Goal: Information Seeking & Learning: Learn about a topic

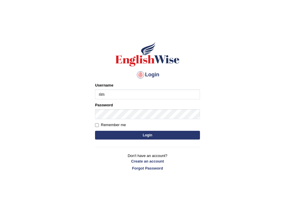
type input "rim_parramatta"
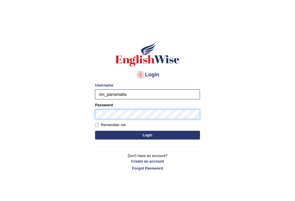
click at [95, 131] on button "Login" at bounding box center [147, 135] width 105 height 9
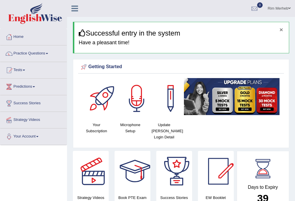
click at [283, 29] on button "×" at bounding box center [282, 30] width 4 height 6
drag, startPoint x: 283, startPoint y: 29, endPoint x: 282, endPoint y: 32, distance: 3.0
click at [283, 30] on button "×" at bounding box center [282, 30] width 4 height 6
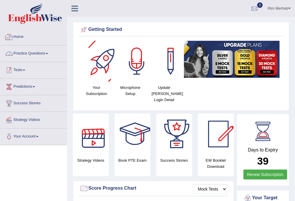
click at [20, 57] on link "Practice Questions" at bounding box center [33, 53] width 67 height 15
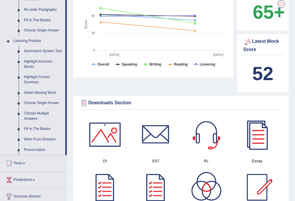
scroll to position [218, 0]
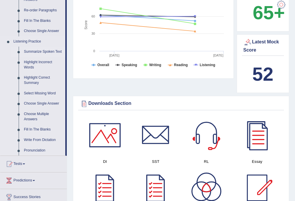
click at [46, 50] on link "Summarize Spoken Text" at bounding box center [43, 52] width 44 height 11
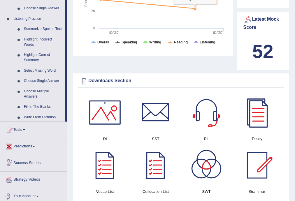
scroll to position [372, 0]
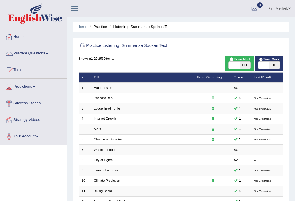
click at [246, 65] on span "OFF" at bounding box center [245, 65] width 11 height 7
checkbox input "true"
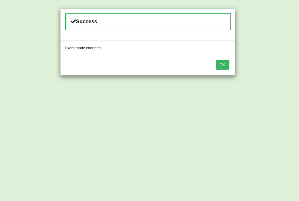
click at [218, 63] on button "OK" at bounding box center [222, 65] width 13 height 10
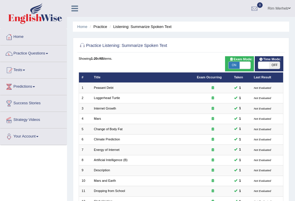
click at [273, 66] on span "OFF" at bounding box center [274, 65] width 11 height 7
checkbox input "true"
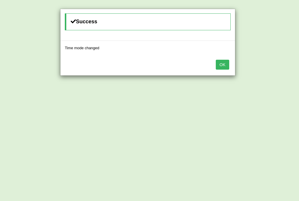
click at [225, 65] on button "OK" at bounding box center [222, 65] width 13 height 10
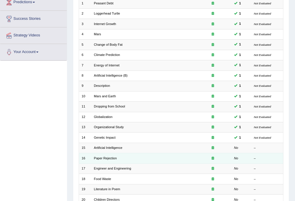
scroll to position [109, 0]
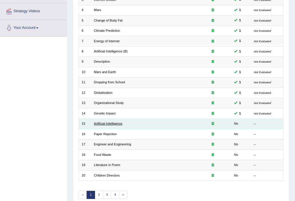
click at [114, 124] on link "Artificial Intelligence" at bounding box center [108, 124] width 29 height 4
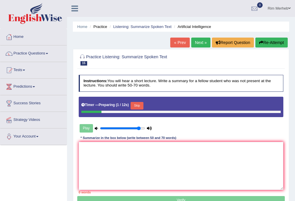
drag, startPoint x: 138, startPoint y: 135, endPoint x: 141, endPoint y: 133, distance: 4.0
type input "0.95"
click at [141, 131] on input "range" at bounding box center [122, 129] width 45 height 4
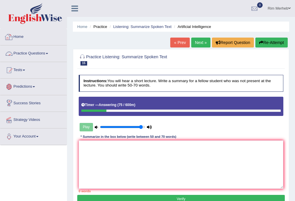
click at [116, 135] on div "* Summarize in the box below (write between 50 and 70 words)" at bounding box center [129, 137] width 100 height 5
click at [126, 160] on textarea at bounding box center [181, 165] width 205 height 48
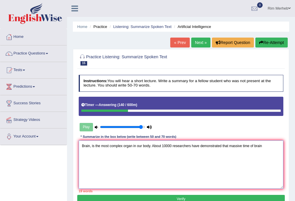
click at [224, 147] on textarea "Brain, is the most complex organ in our body. About 10000 researchers have demo…" at bounding box center [181, 165] width 205 height 48
click at [267, 149] on textarea "Brain, is the most complex organ in our body. About 10000 researchers have demo…" at bounding box center [181, 165] width 205 height 48
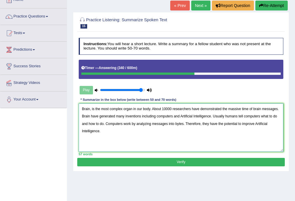
scroll to position [62, 0]
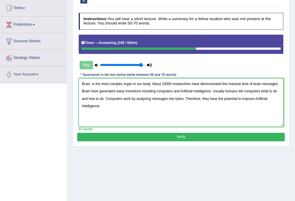
type textarea "Brain, is the most complex organ in our body. About 10000 researchers have demo…"
click at [155, 139] on button "Verify" at bounding box center [181, 137] width 208 height 8
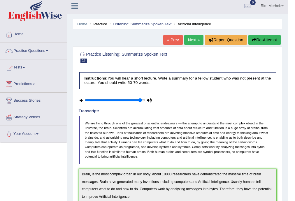
scroll to position [2, 0]
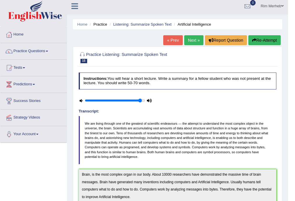
click at [191, 41] on link "Next »" at bounding box center [194, 40] width 19 height 10
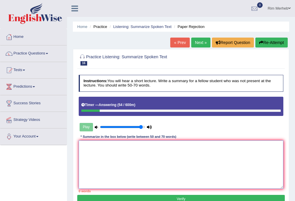
click at [112, 163] on textarea at bounding box center [181, 165] width 205 height 48
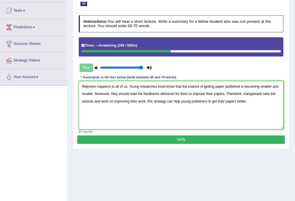
scroll to position [62, 0]
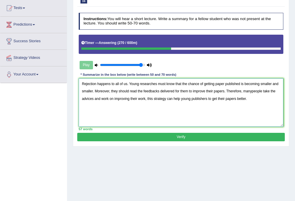
type textarea "Rejection happens to all of us. Young researches must know that the chance of g…"
click at [251, 137] on button "Verify" at bounding box center [181, 137] width 208 height 8
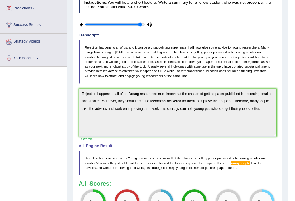
scroll to position [71, 0]
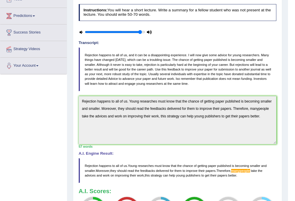
click at [250, 169] on span "manypeople" at bounding box center [241, 171] width 19 height 4
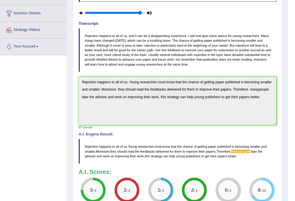
scroll to position [86, 0]
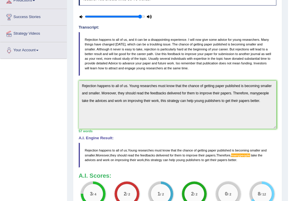
click at [242, 156] on span "manypeople" at bounding box center [241, 156] width 19 height 4
click at [243, 155] on span "manypeople" at bounding box center [241, 156] width 19 height 4
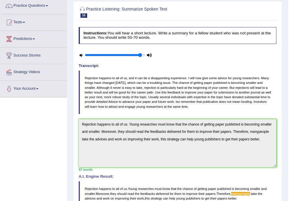
scroll to position [16, 0]
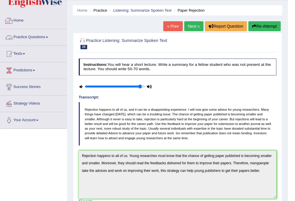
click at [40, 40] on link "Practice Questions" at bounding box center [33, 36] width 67 height 15
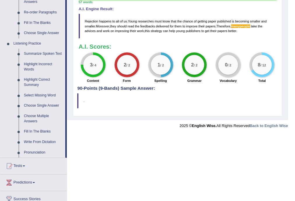
scroll to position [219, 0]
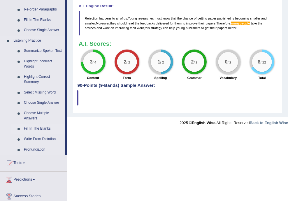
click at [52, 128] on link "Fill In The Blanks" at bounding box center [43, 129] width 44 height 11
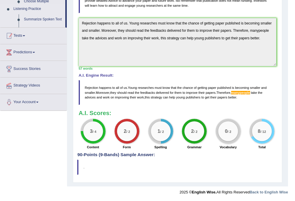
scroll to position [149, 0]
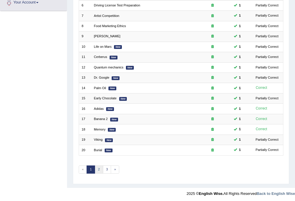
click at [98, 168] on link "2" at bounding box center [99, 170] width 8 height 8
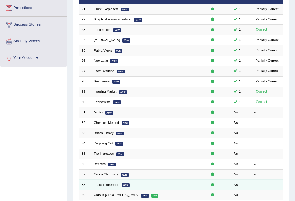
scroll to position [132, 0]
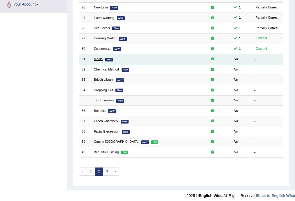
click at [95, 58] on link "Media" at bounding box center [98, 59] width 9 height 4
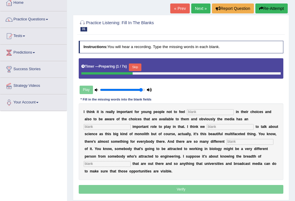
scroll to position [70, 0]
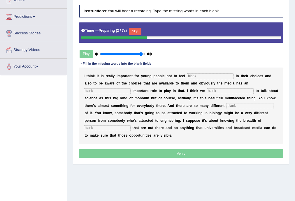
click at [210, 74] on input "text" at bounding box center [210, 77] width 47 height 6
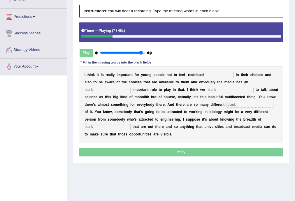
type input "restricted"
click at [126, 88] on input "text" at bounding box center [107, 90] width 47 height 6
type input "incredibely"
click at [243, 90] on input "text" at bounding box center [230, 90] width 47 height 6
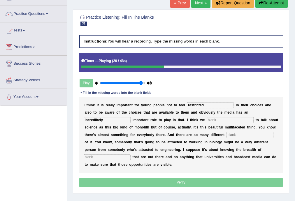
scroll to position [39, 0]
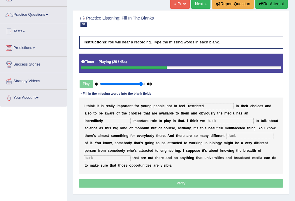
click at [279, 5] on button "Re-Attempt" at bounding box center [272, 4] width 32 height 10
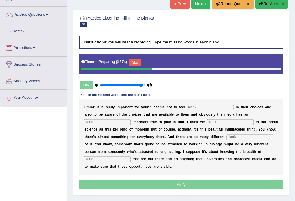
scroll to position [39, 0]
click at [135, 60] on button "Skip" at bounding box center [135, 63] width 13 height 8
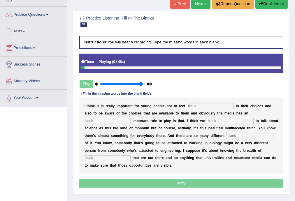
click at [223, 107] on input "text" at bounding box center [210, 106] width 47 height 6
type input "restricted"
click at [120, 119] on input "text" at bounding box center [107, 121] width 47 height 6
type input "incredibly"
click at [234, 119] on input "text" at bounding box center [230, 121] width 47 height 6
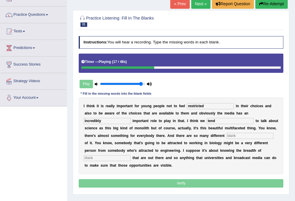
type input "tend"
click at [227, 139] on input "text" at bounding box center [250, 136] width 47 height 6
type input "aspects"
click at [131, 160] on input "text" at bounding box center [107, 159] width 47 height 6
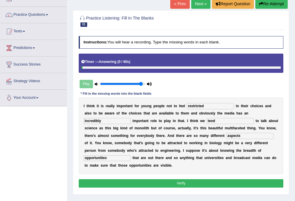
type input "opportunities"
click at [213, 182] on button "Verify" at bounding box center [181, 184] width 205 height 8
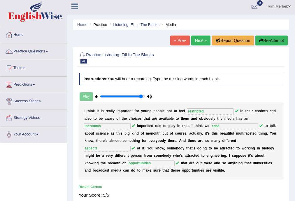
scroll to position [0, 0]
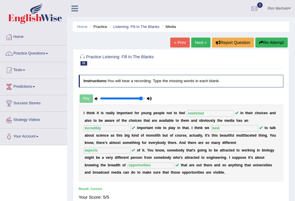
click at [203, 44] on link "Next »" at bounding box center [201, 43] width 19 height 10
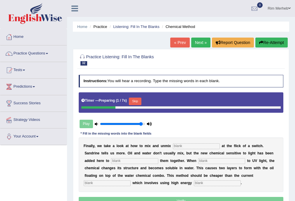
click at [133, 97] on div "Timer — Preparing ( 1 / 7s ) Skip" at bounding box center [181, 102] width 200 height 10
drag, startPoint x: 133, startPoint y: 97, endPoint x: 135, endPoint y: 103, distance: 6.7
click at [135, 103] on div "Timer — Preparing ( 1 / 7s ) Skip" at bounding box center [181, 102] width 200 height 10
click at [135, 103] on button "Skip" at bounding box center [135, 102] width 13 height 8
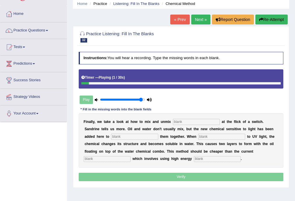
scroll to position [23, 0]
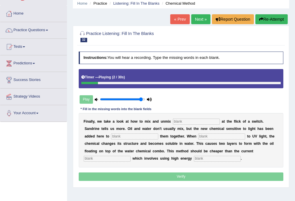
click at [199, 121] on input "text" at bounding box center [196, 122] width 47 height 6
type input "liquids"
click at [135, 137] on input "text" at bounding box center [134, 137] width 47 height 6
type input "blend"
click at [231, 135] on input "text" at bounding box center [222, 137] width 47 height 6
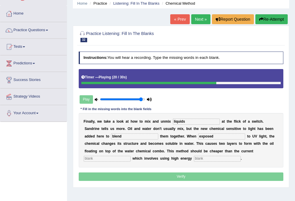
type input "exposed"
click at [112, 160] on input "text" at bounding box center [107, 159] width 47 height 6
type input "ulter"
click at [200, 158] on input "text" at bounding box center [217, 159] width 47 height 6
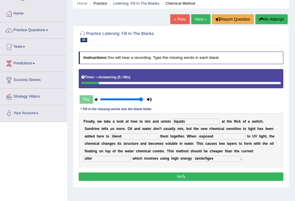
type input "senterfiges"
click at [123, 159] on input "ulter" at bounding box center [107, 159] width 47 height 6
type input "ulternatives"
click at [124, 171] on div "Instructions: You will hear a recording. Type the missing words in each blank. …" at bounding box center [181, 117] width 208 height 136
click at [119, 180] on button "Verify" at bounding box center [181, 177] width 205 height 8
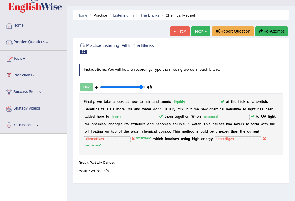
scroll to position [0, 0]
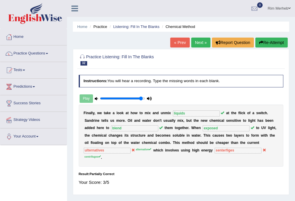
click at [203, 45] on link "Next »" at bounding box center [201, 43] width 19 height 10
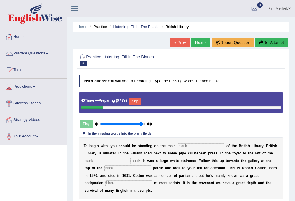
click at [174, 45] on link "« Prev" at bounding box center [180, 43] width 19 height 10
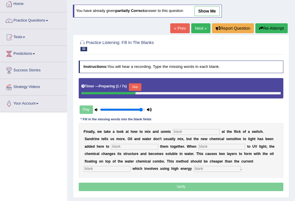
scroll to position [31, 0]
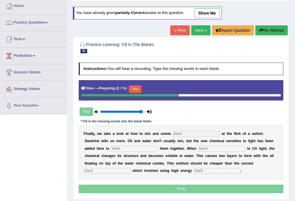
click at [199, 32] on link "Next »" at bounding box center [201, 30] width 19 height 10
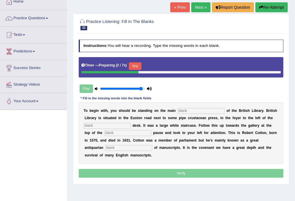
scroll to position [39, 0]
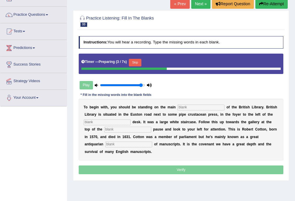
click at [135, 69] on div at bounding box center [124, 69] width 86 height 3
click at [134, 56] on div "Timer — Preparing ( 3 / 7s ) Skip" at bounding box center [181, 64] width 205 height 20
click at [134, 60] on button "Skip" at bounding box center [135, 63] width 13 height 8
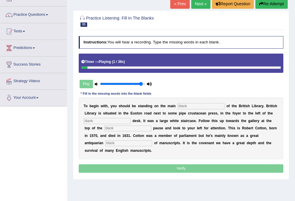
click at [183, 105] on input "text" at bounding box center [201, 106] width 47 height 6
type input "floor"
click at [117, 123] on input "text" at bounding box center [107, 121] width 47 height 6
type input "information"
click at [134, 128] on input "text" at bounding box center [128, 129] width 47 height 6
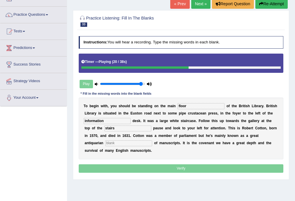
type input "stairs"
click at [132, 142] on input "text" at bounding box center [128, 144] width 47 height 6
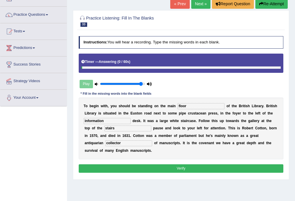
type input "collector"
click at [182, 170] on button "Verify" at bounding box center [181, 169] width 205 height 8
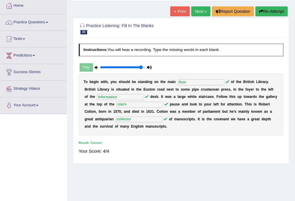
scroll to position [0, 0]
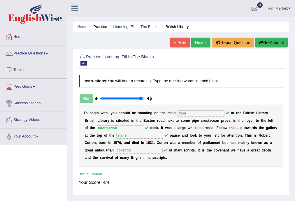
click at [198, 45] on link "Next »" at bounding box center [201, 43] width 19 height 10
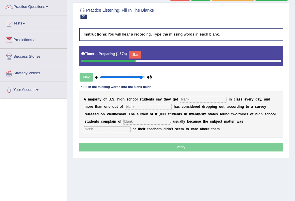
click at [212, 102] on input "text" at bounding box center [203, 100] width 47 height 6
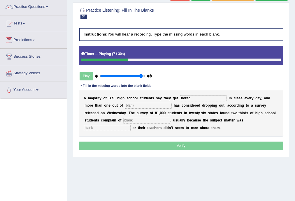
type input "bored"
click at [141, 106] on input "text" at bounding box center [148, 106] width 47 height 6
type input "five"
click at [133, 118] on input "text" at bounding box center [147, 121] width 47 height 6
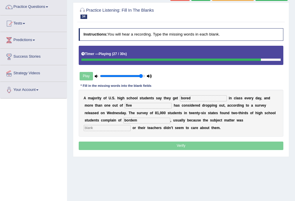
type input "bordem"
click at [128, 131] on input "text" at bounding box center [107, 128] width 47 height 6
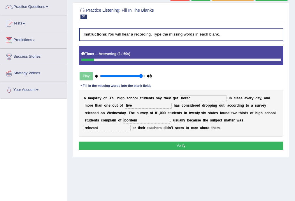
type input "relevant"
click at [107, 142] on button "Verify" at bounding box center [181, 146] width 205 height 8
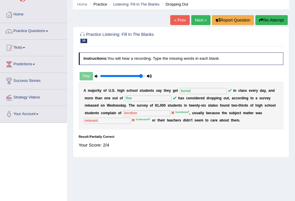
scroll to position [23, 0]
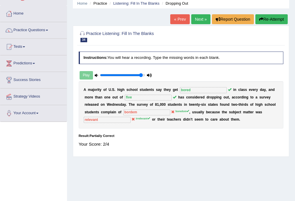
click at [269, 16] on button "Re-Attempt" at bounding box center [272, 19] width 32 height 10
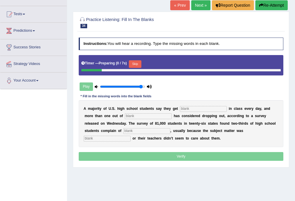
scroll to position [70, 0]
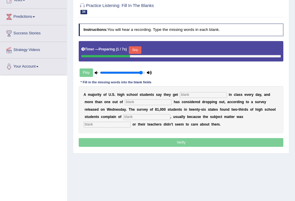
click at [194, 94] on input "text" at bounding box center [203, 95] width 47 height 6
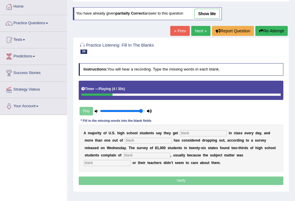
scroll to position [23, 0]
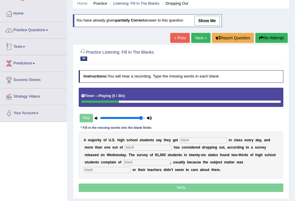
click at [5, 25] on link "Practice Questions" at bounding box center [33, 29] width 67 height 15
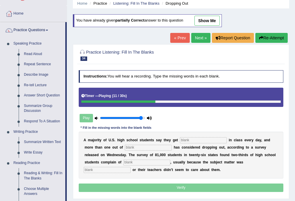
click at [181, 141] on input "text" at bounding box center [203, 141] width 47 height 6
type input "bored"
click at [139, 147] on input "text" at bounding box center [148, 148] width 47 height 6
type input "five"
click at [122, 168] on input "text" at bounding box center [107, 170] width 47 height 6
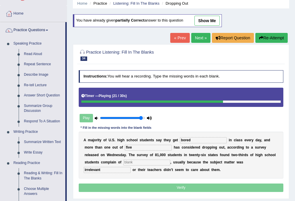
type input "irrelevant"
click at [140, 162] on input "text" at bounding box center [147, 163] width 47 height 6
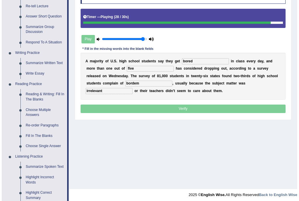
scroll to position [101, 0]
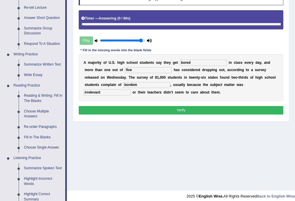
type input "bordem"
click at [262, 111] on button "Verify" at bounding box center [181, 110] width 205 height 8
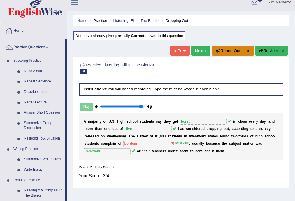
scroll to position [0, 0]
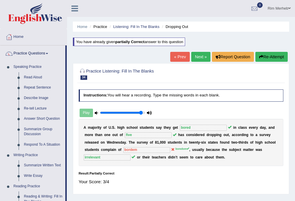
click at [199, 56] on link "Next »" at bounding box center [201, 57] width 19 height 10
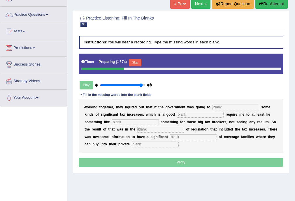
click at [142, 61] on button "Skip" at bounding box center [135, 63] width 13 height 8
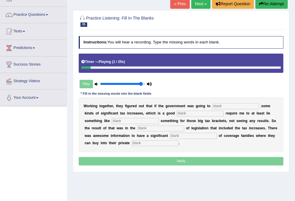
click at [230, 105] on input "text" at bounding box center [236, 106] width 47 height 6
type input "propose"
click at [200, 114] on input "text" at bounding box center [200, 114] width 47 height 6
type input "stategy"
click at [128, 120] on input "text" at bounding box center [135, 121] width 47 height 6
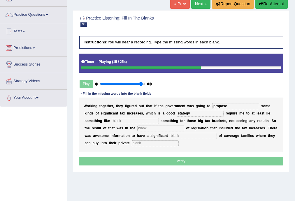
click at [153, 126] on input "text" at bounding box center [161, 129] width 47 height 6
type input "package"
click at [177, 137] on input "text" at bounding box center [193, 136] width 47 height 6
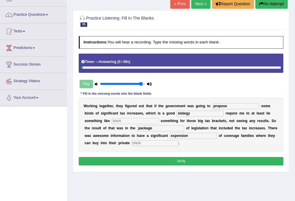
type input "expension"
click at [156, 142] on input "text" at bounding box center [155, 144] width 47 height 6
type input "insurance"
click at [145, 120] on input "text" at bounding box center [135, 121] width 47 height 6
type input "ejue"
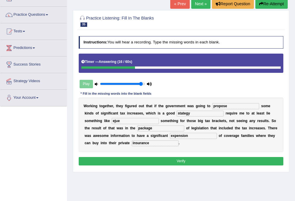
click at [138, 158] on button "Verify" at bounding box center [181, 161] width 205 height 8
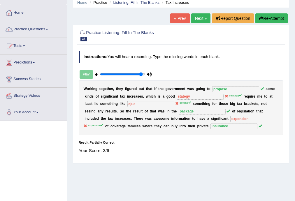
scroll to position [23, 0]
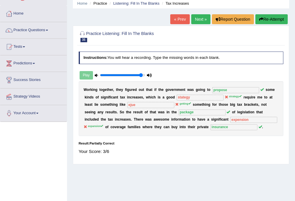
click at [264, 15] on button "Re-Attempt" at bounding box center [272, 19] width 32 height 10
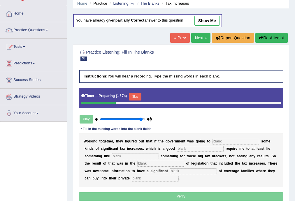
click at [132, 97] on button "Skip" at bounding box center [135, 97] width 13 height 8
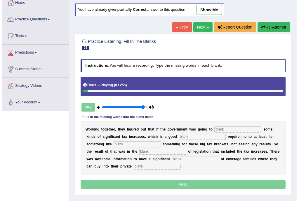
scroll to position [54, 0]
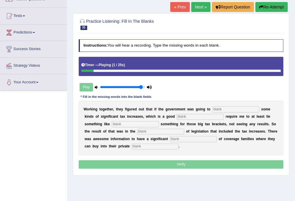
click at [228, 109] on input "text" at bounding box center [236, 110] width 47 height 6
type input "propose"
click at [200, 116] on input "text" at bounding box center [200, 117] width 47 height 6
type input "staregy"
click at [132, 127] on input "text" at bounding box center [135, 124] width 47 height 6
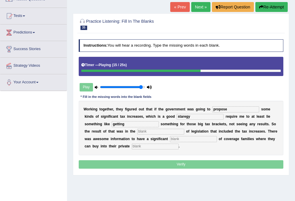
type input "getting"
click at [163, 130] on input "text" at bounding box center [161, 132] width 47 height 6
type input "pakage"
click at [178, 139] on input "text" at bounding box center [193, 139] width 47 height 6
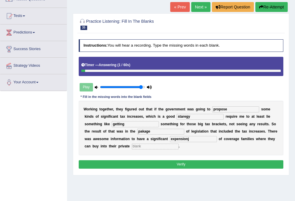
type input "expensionj"
click at [166, 146] on input "text" at bounding box center [155, 147] width 47 height 6
type input "insurance"
click at [189, 117] on input "staregy" at bounding box center [200, 117] width 47 height 6
click at [186, 117] on input "staregy" at bounding box center [200, 117] width 47 height 6
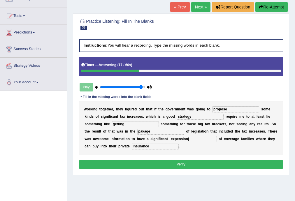
type input "strategy"
click at [143, 133] on input "pakage" at bounding box center [161, 132] width 47 height 6
click at [142, 133] on input "pakage" at bounding box center [161, 132] width 47 height 6
type input "package"
click at [194, 140] on input "expensionj" at bounding box center [193, 139] width 47 height 6
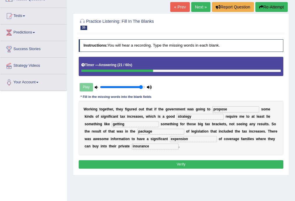
type input "expension"
click at [193, 166] on button "Verify" at bounding box center [181, 165] width 205 height 8
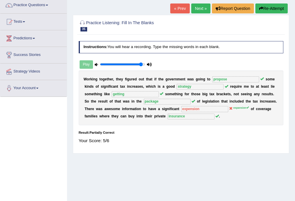
scroll to position [47, 0]
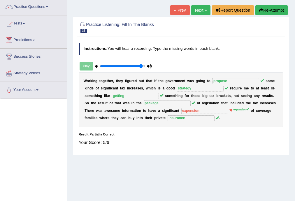
click at [200, 12] on link "Next »" at bounding box center [201, 10] width 19 height 10
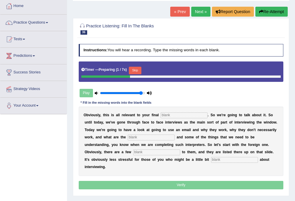
click at [137, 71] on button "Skip" at bounding box center [135, 71] width 13 height 8
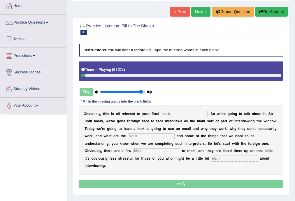
click at [177, 112] on input "text" at bounding box center [184, 114] width 47 height 6
type input "assignment"
click at [152, 138] on input "text" at bounding box center [151, 137] width 47 height 6
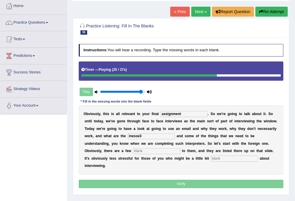
type input "inesse3"
click at [168, 150] on input "text" at bounding box center [156, 152] width 47 height 6
type input "benefits"
click at [239, 160] on input "text" at bounding box center [234, 159] width 47 height 6
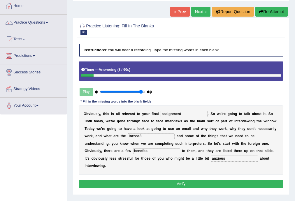
type input "anxious"
click at [159, 135] on div "O b v i o u s l y , t h i s i s a l l r e l e v a n t t o y o u r f i n a l ass…" at bounding box center [181, 140] width 205 height 69
click at [151, 135] on input "inesse3" at bounding box center [151, 137] width 47 height 6
type input "innecessarities"
click at [145, 182] on button "Verify" at bounding box center [181, 184] width 205 height 8
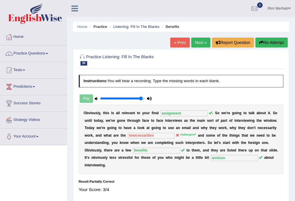
click at [199, 42] on link "Next »" at bounding box center [201, 43] width 19 height 10
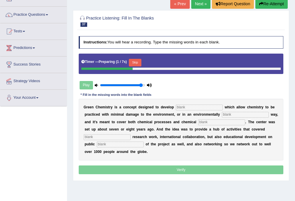
click at [194, 102] on div "G r e e n C h e m i s t r y i s a c o n c e p t d e s i g n e d t o d e v e l o…" at bounding box center [181, 130] width 205 height 62
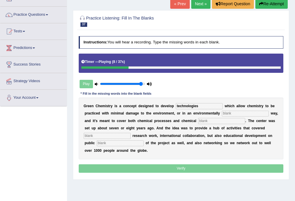
type input "technologies"
click at [253, 113] on input "text" at bounding box center [245, 114] width 47 height 6
type input "compatable"
click at [236, 120] on input "text" at bounding box center [222, 121] width 47 height 6
type input "products"
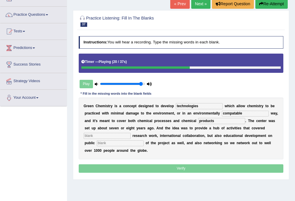
click at [113, 141] on input "text" at bounding box center [120, 144] width 47 height 6
click at [113, 134] on input "text" at bounding box center [107, 136] width 47 height 6
type input "fundamental"
click at [132, 141] on input "text" at bounding box center [120, 144] width 47 height 6
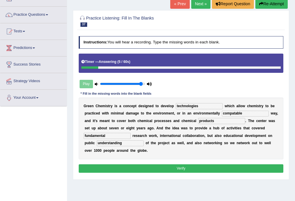
type input "understanding"
click at [90, 138] on input "fundamental" at bounding box center [107, 136] width 47 height 6
type input "foundamental"
click at [209, 165] on button "Verify" at bounding box center [181, 169] width 205 height 8
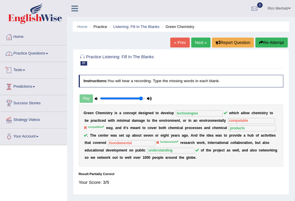
click at [54, 53] on link "Practice Questions" at bounding box center [33, 53] width 67 height 15
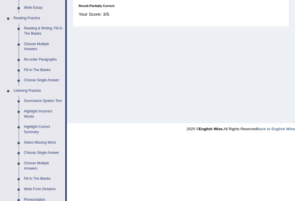
scroll to position [187, 0]
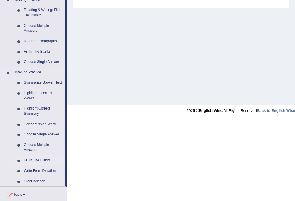
click at [36, 160] on link "Fill In The Blanks" at bounding box center [43, 161] width 44 height 11
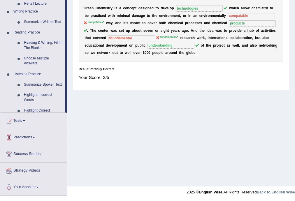
scroll to position [105, 0]
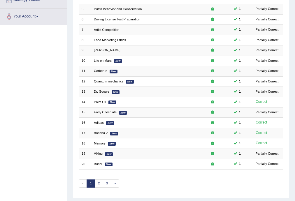
scroll to position [124, 0]
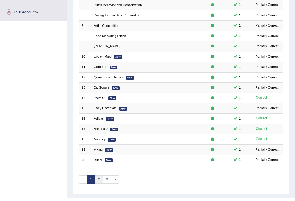
click at [96, 177] on link "2" at bounding box center [99, 180] width 8 height 8
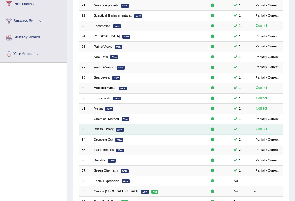
scroll to position [80, 0]
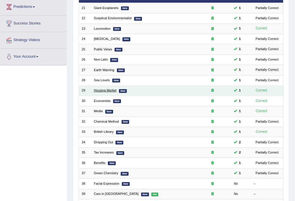
click at [111, 90] on link "Housing Market" at bounding box center [105, 91] width 22 height 4
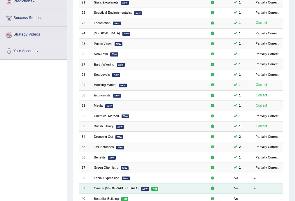
scroll to position [80, 0]
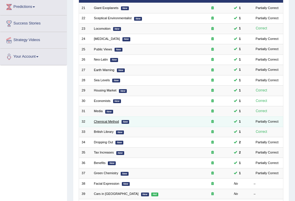
click at [98, 122] on link "Chemical Method" at bounding box center [106, 122] width 25 height 4
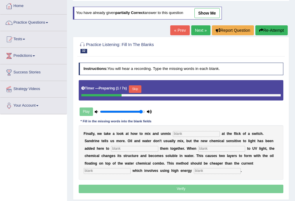
scroll to position [39, 0]
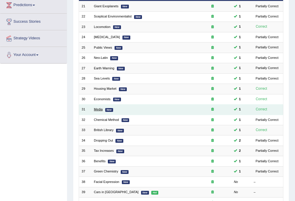
click at [98, 108] on link "Media" at bounding box center [98, 110] width 9 height 4
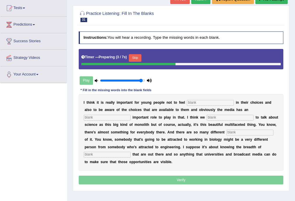
scroll to position [70, 0]
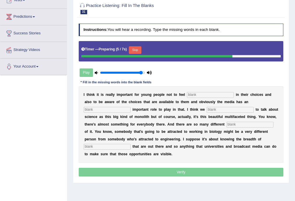
click at [135, 59] on div "Timer — Preparing ( 5 / 7s ) Skip" at bounding box center [181, 51] width 205 height 20
click at [137, 51] on button "Skip" at bounding box center [135, 50] width 13 height 8
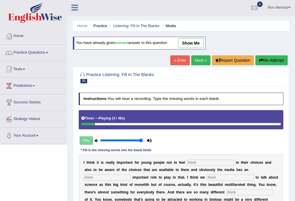
scroll to position [0, 0]
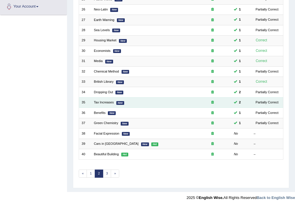
scroll to position [131, 0]
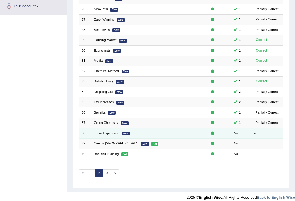
click at [107, 132] on link "Facial Expression" at bounding box center [106, 134] width 25 height 4
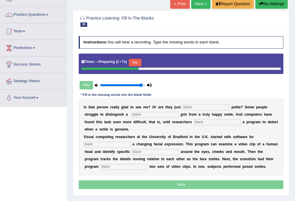
click at [203, 107] on input "text" at bounding box center [206, 108] width 47 height 6
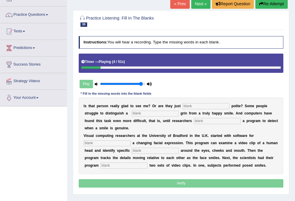
type input "v"
type input "being"
click at [147, 113] on input "text" at bounding box center [155, 114] width 47 height 6
type input "fake"
click at [200, 119] on input "text" at bounding box center [217, 121] width 47 height 6
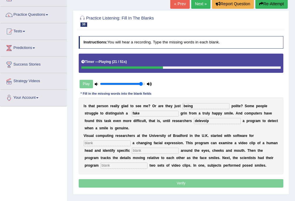
type input "delevolp"
click at [100, 142] on input "text" at bounding box center [107, 144] width 47 height 6
type input "semiliatingh"
click at [149, 152] on input "text" at bounding box center [155, 151] width 47 height 6
type input "details"
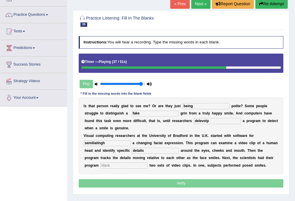
click at [109, 165] on input "text" at bounding box center [124, 166] width 47 height 6
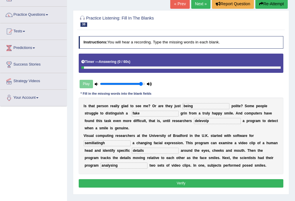
click at [112, 166] on input "analysing" at bounding box center [124, 166] width 47 height 6
type input "analyzing"
click at [186, 155] on div "I s t h a t p e r s o n r e a l l y g l a d t o s e e m e ? O r a r e t h e y j…" at bounding box center [181, 136] width 205 height 77
click at [217, 122] on input "delevolp" at bounding box center [217, 121] width 47 height 6
type input "develop"
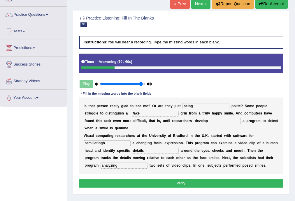
drag, startPoint x: 111, startPoint y: 142, endPoint x: 119, endPoint y: 133, distance: 12.8
click at [115, 138] on div "I s t h a t p e r s o n r e a l l y g l a d t o s e e m e ? O r a r e t h e y j…" at bounding box center [181, 136] width 205 height 77
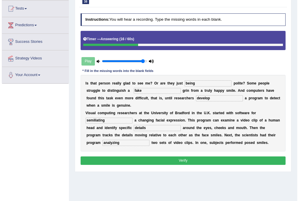
scroll to position [62, 0]
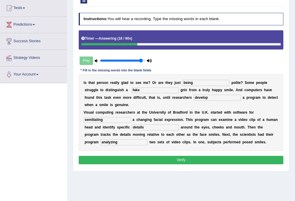
type input "semiliating"
click at [149, 165] on div "Instructions: You will hear a recording. Type the missing words in each blank. …" at bounding box center [181, 90] width 208 height 158
click at [152, 160] on button "Verify" at bounding box center [181, 160] width 205 height 8
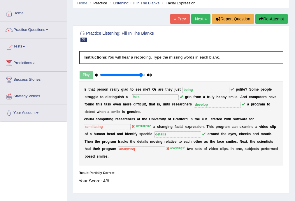
scroll to position [23, 0]
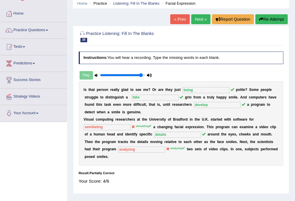
click at [198, 19] on link "Next »" at bounding box center [201, 19] width 19 height 10
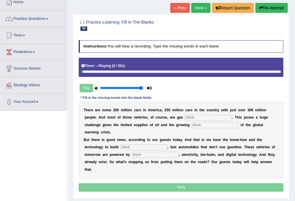
scroll to position [39, 0]
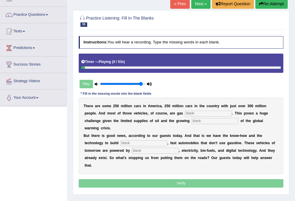
click at [215, 113] on input "text" at bounding box center [208, 114] width 47 height 6
type input "powered"
click at [194, 119] on input "text" at bounding box center [215, 121] width 47 height 6
type input "urgency"
click at [138, 145] on input "text" at bounding box center [144, 144] width 47 height 6
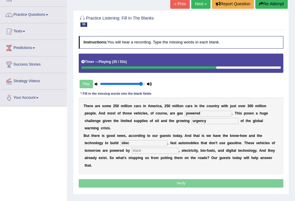
type input "sliec"
click at [142, 149] on input "text" at bounding box center [155, 151] width 47 height 6
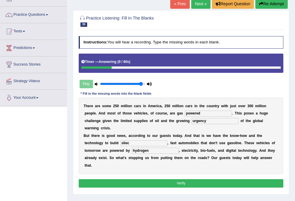
type input "hydrogen"
drag, startPoint x: 184, startPoint y: 185, endPoint x: 181, endPoint y: 173, distance: 13.1
click at [182, 180] on button "Verify" at bounding box center [181, 184] width 205 height 8
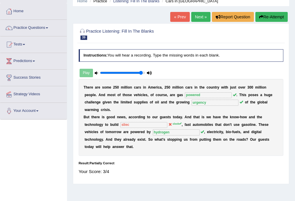
scroll to position [19, 0]
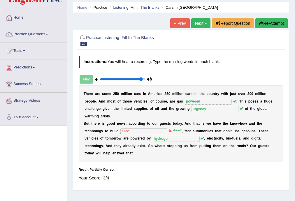
click at [197, 18] on div "Home Practice Listening: Fill In The Blanks Cars in America « Prev Next » Repor…" at bounding box center [181, 127] width 228 height 292
click at [198, 27] on link "Next »" at bounding box center [201, 23] width 19 height 10
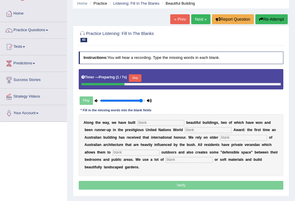
click at [161, 123] on input "text" at bounding box center [161, 123] width 47 height 6
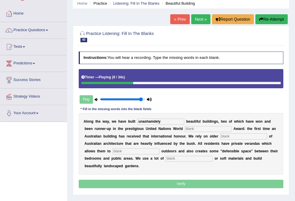
type input "unashamdely"
click at [201, 128] on input "text" at bounding box center [208, 129] width 47 height 6
type input "habitat"
click at [247, 134] on input "text" at bounding box center [243, 137] width 47 height 6
type input "concepts"
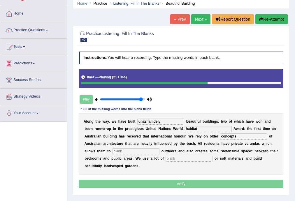
click at [124, 149] on input "text" at bounding box center [136, 152] width 47 height 6
type input "socialize"
click at [184, 161] on input "text" at bounding box center [189, 159] width 47 height 6
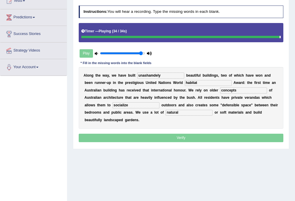
scroll to position [78, 0]
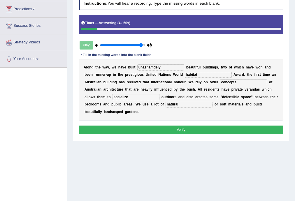
type input "natural"
click at [153, 69] on input "unashamdely" at bounding box center [161, 68] width 47 height 6
type input "unashamedely"
drag, startPoint x: 173, startPoint y: 133, endPoint x: 175, endPoint y: 145, distance: 12.4
click at [175, 145] on div "Home Practice Listening: Fill In The Blanks Beautiful Building « Prev Next » Re…" at bounding box center [181, 68] width 228 height 292
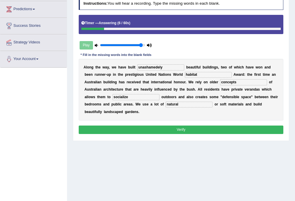
click at [170, 131] on button "Verify" at bounding box center [181, 130] width 205 height 8
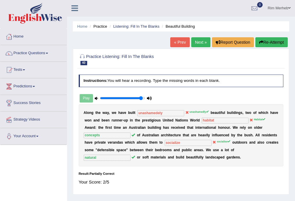
scroll to position [0, 0]
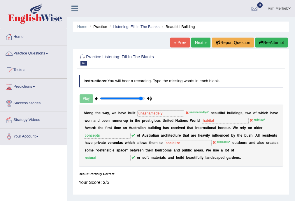
click at [267, 46] on button "Re-Attempt" at bounding box center [272, 43] width 32 height 10
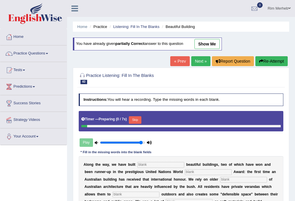
click at [133, 116] on button "Skip" at bounding box center [135, 120] width 13 height 8
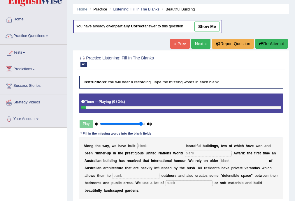
scroll to position [47, 0]
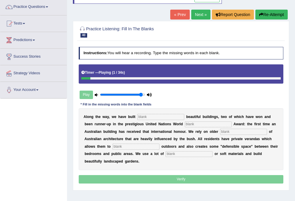
click at [179, 119] on input "text" at bounding box center [161, 117] width 47 height 6
type input "a"
type input "unashamadly"
click at [197, 125] on input "text" at bounding box center [208, 125] width 47 height 6
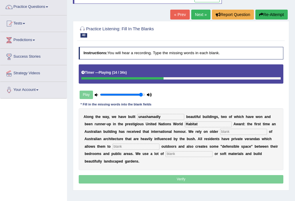
type input "Habitat"
click at [246, 131] on input "text" at bounding box center [243, 132] width 47 height 6
type input "concepts"
click at [125, 147] on input "text" at bounding box center [136, 147] width 47 height 6
type input "socialise"
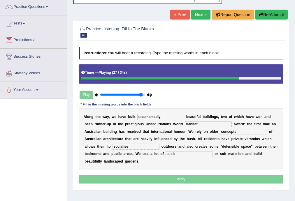
click at [213, 155] on input "text" at bounding box center [189, 155] width 47 height 6
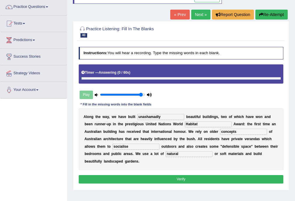
type input "natural"
click at [208, 178] on button "Verify" at bounding box center [181, 179] width 205 height 8
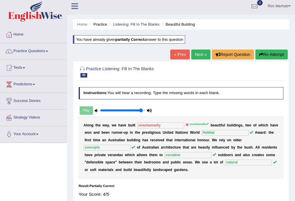
scroll to position [0, 0]
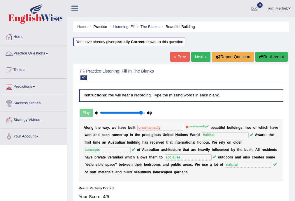
click at [39, 47] on link "Practice Questions" at bounding box center [33, 53] width 67 height 15
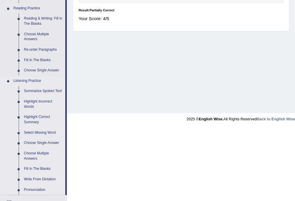
scroll to position [179, 0]
click at [33, 105] on link "Highlight Incorrect Words" at bounding box center [43, 103] width 44 height 15
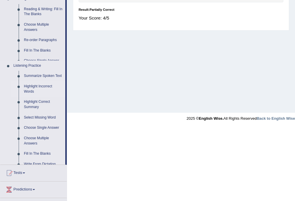
scroll to position [105, 0]
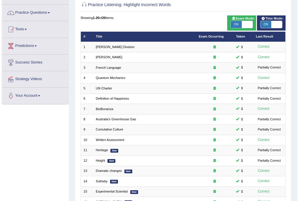
scroll to position [37, 0]
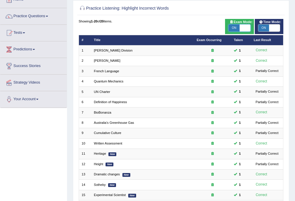
click at [241, 28] on span at bounding box center [245, 28] width 11 height 7
checkbox input "false"
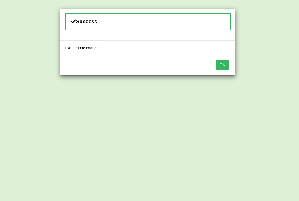
click at [220, 67] on button "OK" at bounding box center [222, 65] width 13 height 10
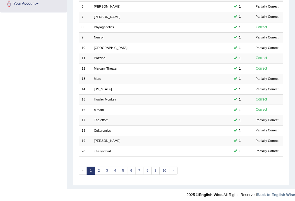
scroll to position [134, 0]
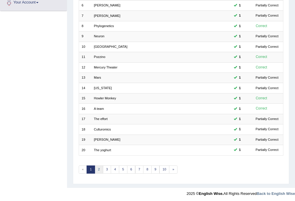
click at [101, 169] on link "2" at bounding box center [99, 170] width 8 height 8
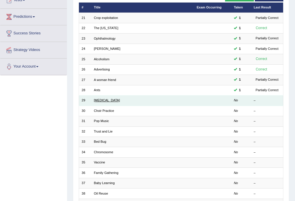
click at [102, 100] on link "[MEDICAL_DATA]" at bounding box center [107, 101] width 26 height 4
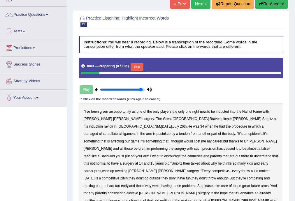
click at [134, 68] on button "Skip" at bounding box center [137, 67] width 13 height 8
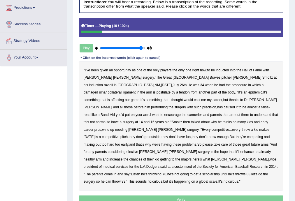
scroll to position [86, 0]
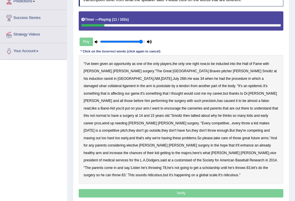
click at [113, 77] on b "ravioli" at bounding box center [108, 79] width 9 height 4
click at [171, 84] on b "postulate" at bounding box center [164, 86] width 14 height 4
click at [203, 107] on b "canneries" at bounding box center [195, 109] width 15 height 4
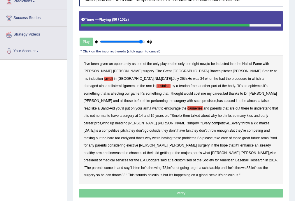
click at [141, 155] on div "" I've been given an opportunity as one of the only players , the only one righ…" at bounding box center [181, 119] width 205 height 129
click at [175, 159] on b "customised" at bounding box center [184, 161] width 18 height 4
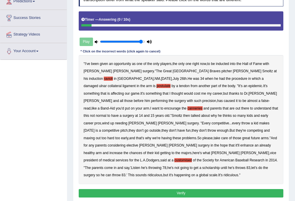
click at [180, 189] on button "Verify" at bounding box center [181, 193] width 205 height 8
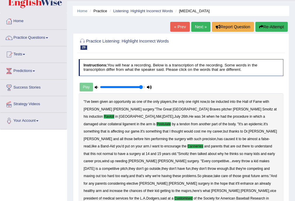
scroll to position [8, 0]
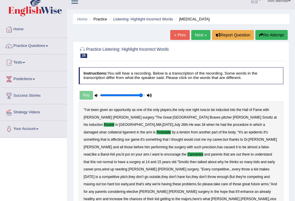
click at [192, 35] on link "Next »" at bounding box center [201, 35] width 19 height 10
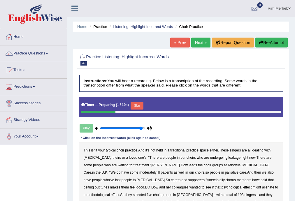
click at [139, 102] on div "Timer — Preparing ( 1 / 10s ) Skip" at bounding box center [181, 106] width 200 height 10
click at [141, 104] on button "Skip" at bounding box center [137, 106] width 13 height 8
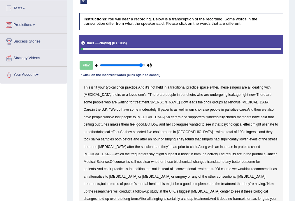
scroll to position [62, 0]
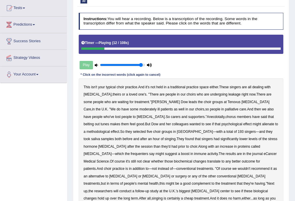
click at [229, 95] on b "leakage" at bounding box center [235, 95] width 12 height 4
click at [262, 125] on b "alienate" at bounding box center [268, 124] width 12 height 4
click at [110, 130] on b "methodological" at bounding box center [98, 132] width 23 height 4
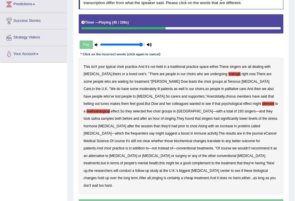
scroll to position [93, 0]
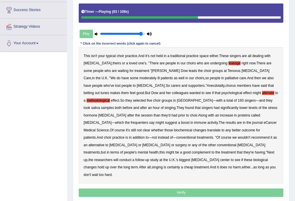
click at [148, 121] on b "frequenters" at bounding box center [140, 123] width 18 height 4
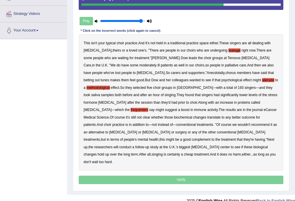
scroll to position [107, 0]
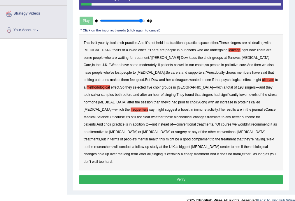
click at [184, 176] on button "Verify" at bounding box center [181, 180] width 205 height 8
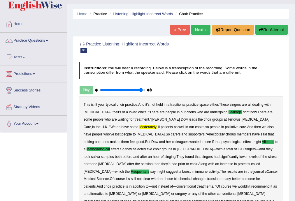
scroll to position [12, 0]
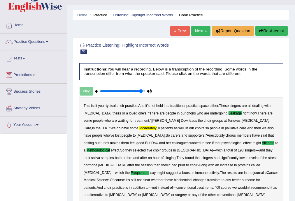
click at [204, 31] on link "Next »" at bounding box center [201, 31] width 19 height 10
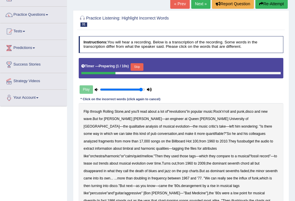
click at [141, 64] on button "Skip" at bounding box center [137, 67] width 13 height 8
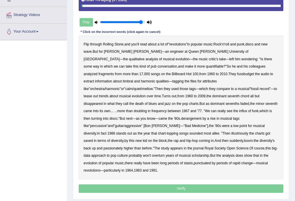
scroll to position [109, 0]
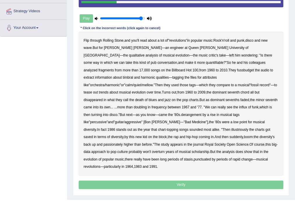
click at [206, 62] on b "quantifiable" at bounding box center [215, 63] width 18 height 4
click at [237, 69] on b "fussbudget" at bounding box center [245, 70] width 17 height 4
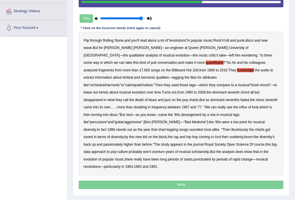
click at [202, 113] on b "derangement" at bounding box center [191, 115] width 20 height 4
click at [232, 128] on b "illustriously" at bounding box center [240, 130] width 17 height 4
click at [104, 143] on b "passionately" at bounding box center [113, 145] width 19 height 4
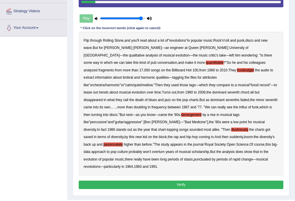
click at [194, 181] on button "Verify" at bounding box center [181, 185] width 205 height 8
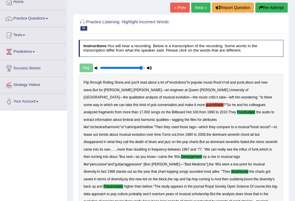
scroll to position [17, 0]
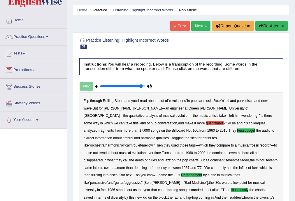
click at [204, 23] on link "Next »" at bounding box center [201, 26] width 19 height 10
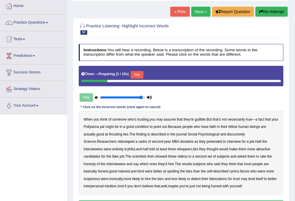
click at [140, 74] on button "Skip" at bounding box center [137, 75] width 13 height 8
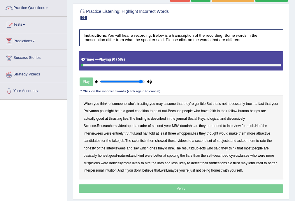
scroll to position [78, 0]
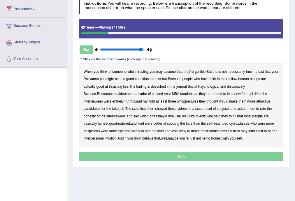
click at [147, 76] on div "When you think of someone who's trusting , you may assume that they're gullible…" at bounding box center [181, 105] width 205 height 84
click at [149, 79] on b "condition" at bounding box center [142, 79] width 14 height 4
click at [117, 87] on b "thrusting" at bounding box center [115, 87] width 13 height 4
click at [236, 85] on b "discursively" at bounding box center [236, 87] width 18 height 4
click at [180, 93] on b "doodahs" at bounding box center [186, 94] width 13 height 4
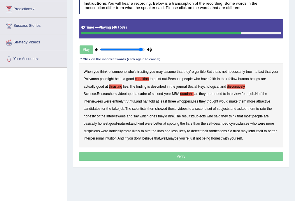
click at [240, 124] on b "farces" at bounding box center [244, 124] width 9 height 4
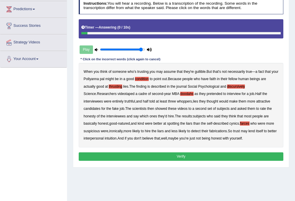
click at [170, 157] on button "Verify" at bounding box center [181, 157] width 205 height 8
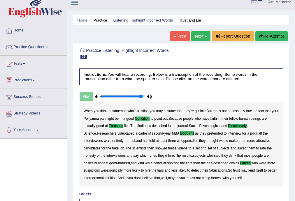
scroll to position [0, 0]
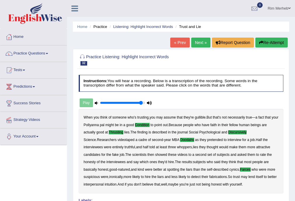
click at [202, 40] on link "Next »" at bounding box center [201, 43] width 19 height 10
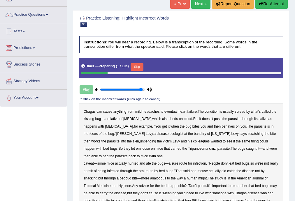
click at [140, 67] on button "Skip" at bounding box center [137, 67] width 13 height 8
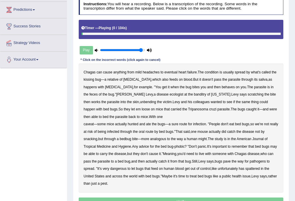
scroll to position [78, 0]
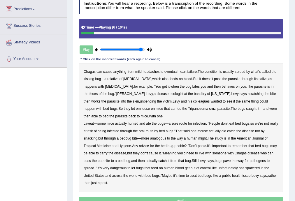
click at [239, 72] on b "spread" at bounding box center [240, 72] width 11 height 4
click at [222, 85] on b "behaves" at bounding box center [228, 87] width 13 height 4
click at [194, 92] on b "banditry" at bounding box center [200, 94] width 12 height 4
click at [140, 100] on b "unbending" at bounding box center [148, 102] width 16 height 4
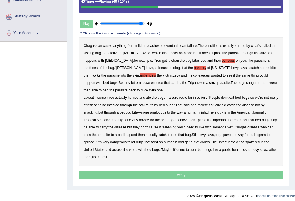
scroll to position [107, 0]
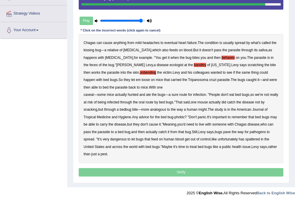
click at [257, 138] on b "spattered" at bounding box center [253, 140] width 15 height 4
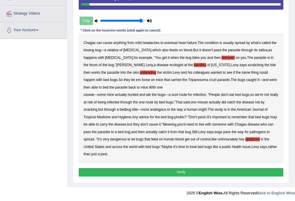
click at [153, 173] on button "Verify" at bounding box center [181, 172] width 205 height 8
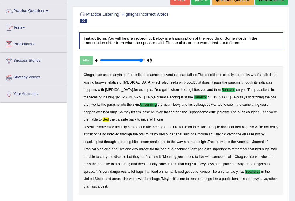
scroll to position [27, 0]
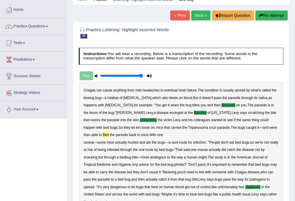
click at [202, 13] on link "Next »" at bounding box center [201, 16] width 19 height 10
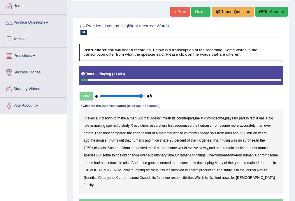
click at [104, 117] on b "disown" at bounding box center [107, 118] width 11 height 4
click at [192, 132] on b "chimney" at bounding box center [190, 133] width 13 height 4
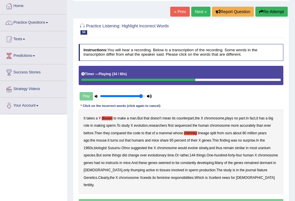
click at [258, 147] on b "uranium" at bounding box center [264, 148] width 13 height 4
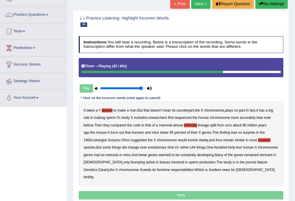
scroll to position [47, 0]
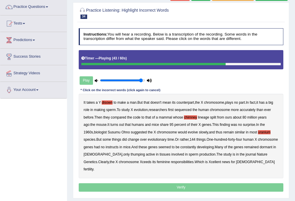
click at [106, 147] on b "instructs" at bounding box center [112, 147] width 13 height 4
click at [131, 154] on b "thumping" at bounding box center [138, 155] width 14 height 4
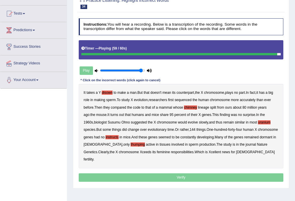
scroll to position [70, 0]
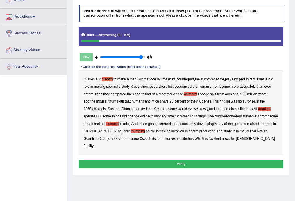
click at [169, 160] on button "Verify" at bounding box center [181, 164] width 205 height 8
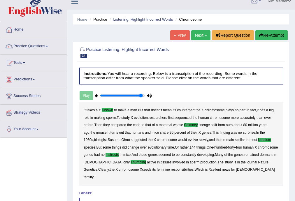
scroll to position [0, 0]
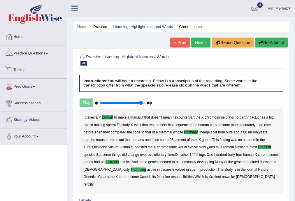
click at [18, 58] on link "Practice Questions" at bounding box center [33, 53] width 67 height 15
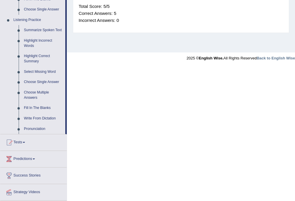
scroll to position [241, 0]
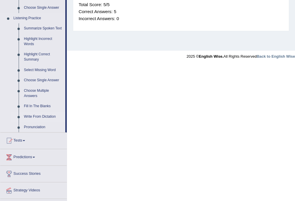
click at [38, 117] on link "Write From Dictation" at bounding box center [43, 117] width 44 height 11
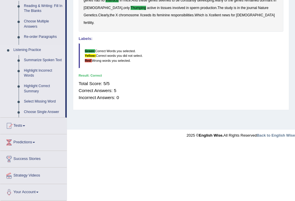
scroll to position [105, 0]
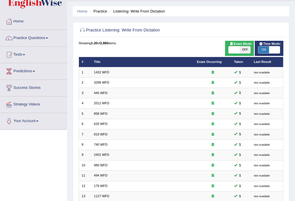
click at [246, 48] on span "OFF" at bounding box center [245, 49] width 11 height 7
checkbox input "true"
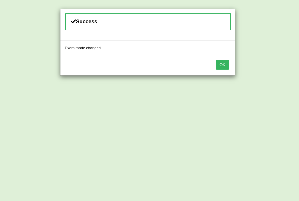
click at [220, 66] on button "OK" at bounding box center [222, 65] width 13 height 10
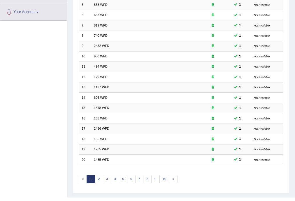
scroll to position [134, 0]
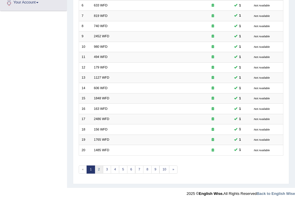
click at [98, 168] on link "2" at bounding box center [99, 170] width 8 height 8
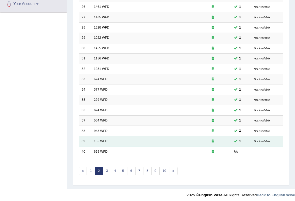
scroll to position [134, 0]
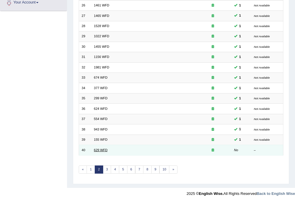
click at [101, 151] on link "629 WFD" at bounding box center [101, 151] width 14 height 4
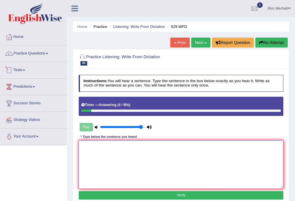
click at [154, 153] on textarea at bounding box center [181, 165] width 205 height 48
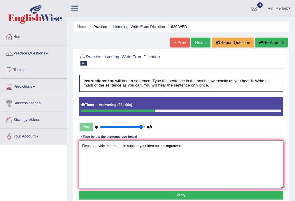
click at [112, 146] on textarea "Please provide the reports to support your idea on this argument." at bounding box center [181, 165] width 205 height 48
click at [157, 148] on textarea "Please provide the report reports to support your idea on this argument." at bounding box center [181, 165] width 205 height 48
click at [179, 146] on textarea "Please provide the report reports to support your ideas idea on this argument." at bounding box center [181, 165] width 205 height 48
click at [193, 147] on textarea "Please provide the report reports to support your ideas idea on in at this argu…" at bounding box center [181, 165] width 205 height 48
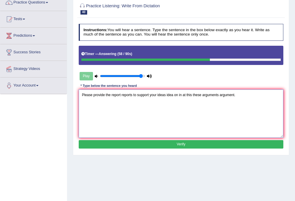
scroll to position [54, 0]
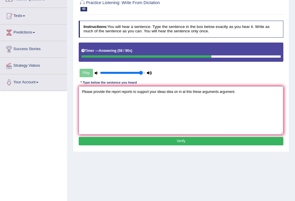
click at [174, 142] on div "Instructions: You will hear a sentence. Type the sentence in the box below exac…" at bounding box center [181, 83] width 208 height 131
click at [175, 126] on textarea "Please provide the report reports to support your ideas idea on in at this thes…" at bounding box center [181, 110] width 205 height 48
type textarea "Please provide the report reports to support your ideas idea on in at this thes…"
click at [166, 143] on button "Verify" at bounding box center [181, 141] width 205 height 8
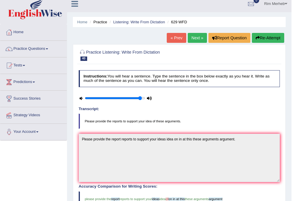
scroll to position [0, 0]
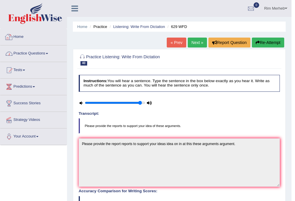
click at [47, 49] on link "Practice Questions" at bounding box center [33, 53] width 67 height 15
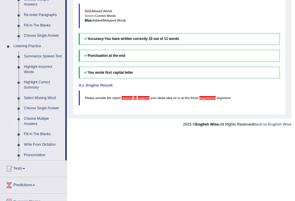
scroll to position [218, 0]
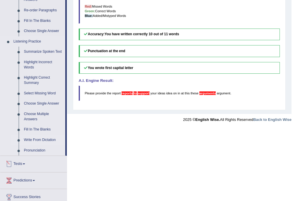
click at [38, 142] on link "Write From Dictation" at bounding box center [43, 140] width 44 height 11
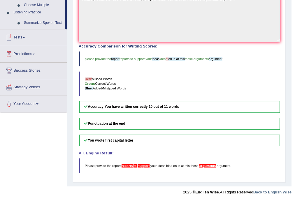
scroll to position [144, 0]
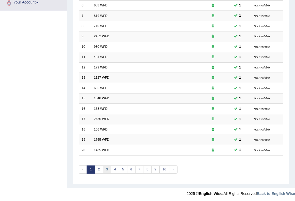
click at [107, 170] on link "3" at bounding box center [107, 170] width 8 height 8
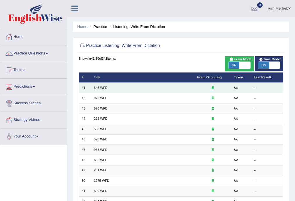
click at [104, 90] on td "646 WFD" at bounding box center [142, 88] width 103 height 10
click at [105, 88] on link "646 WFD" at bounding box center [101, 88] width 14 height 4
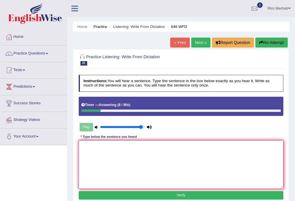
click at [116, 158] on textarea at bounding box center [181, 165] width 205 height 48
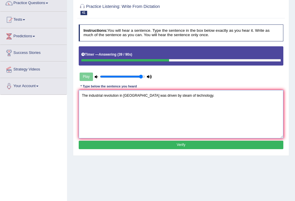
scroll to position [62, 0]
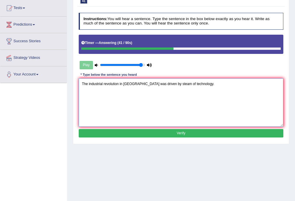
click at [158, 84] on textarea "The industrial revolution in [GEOGRAPHIC_DATA] was driven by steam of technolog…" at bounding box center [181, 103] width 205 height 48
type textarea "The industrial revolution in Europe was driven by the steam of technology."
click at [178, 132] on button "Verify" at bounding box center [181, 133] width 205 height 8
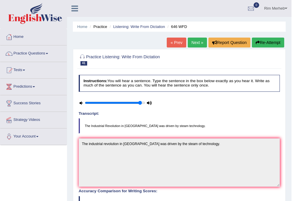
scroll to position [0, 0]
click at [195, 44] on link "Next »" at bounding box center [197, 43] width 19 height 10
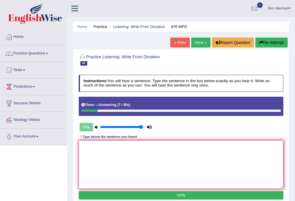
click at [180, 146] on textarea at bounding box center [181, 165] width 205 height 48
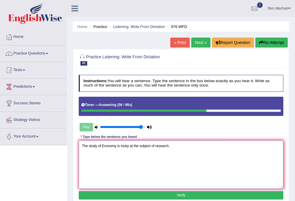
click at [131, 145] on textarea "The study of Economy is tricky at the subject of research." at bounding box center [181, 165] width 205 height 48
click at [164, 146] on textarea "The study of Economy is tricky in on at the subject of research." at bounding box center [181, 165] width 205 height 48
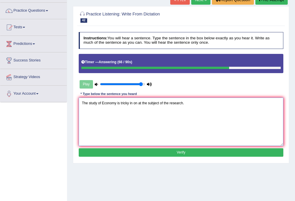
scroll to position [54, 0]
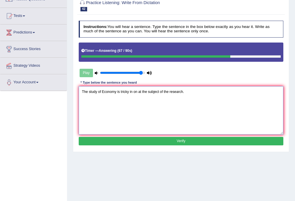
type textarea "The study of Economy is tricky in on at the subject of the research."
click at [162, 140] on button "Verify" at bounding box center [181, 141] width 205 height 8
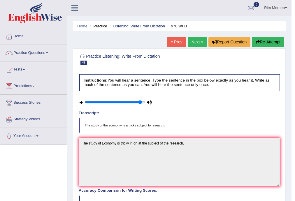
scroll to position [0, 0]
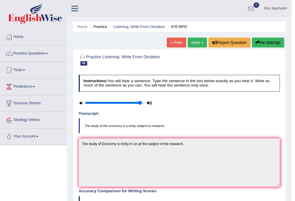
click at [192, 41] on link "Next »" at bounding box center [197, 43] width 19 height 10
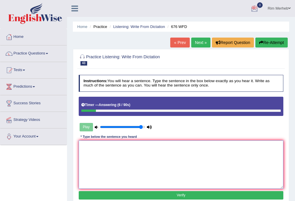
click at [231, 147] on textarea at bounding box center [181, 165] width 205 height 48
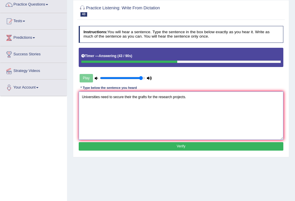
scroll to position [54, 0]
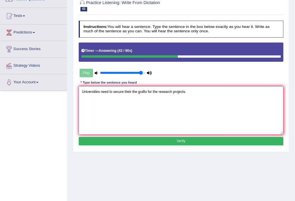
type textarea "Universities need to secure their the grafts for the research projects."
click at [164, 141] on button "Verify" at bounding box center [181, 141] width 205 height 8
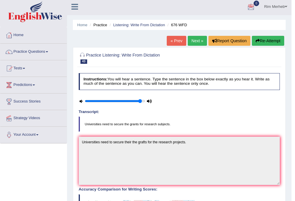
scroll to position [0, 0]
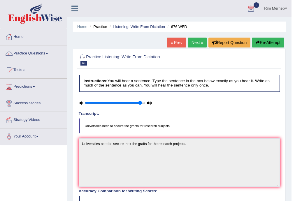
click at [189, 44] on link "Next »" at bounding box center [197, 43] width 19 height 10
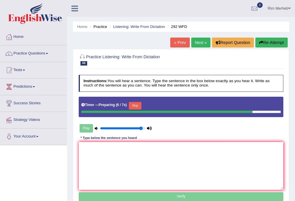
click at [133, 106] on button "Skip" at bounding box center [135, 106] width 13 height 8
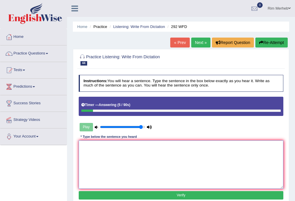
click at [110, 152] on textarea at bounding box center [181, 165] width 205 height 48
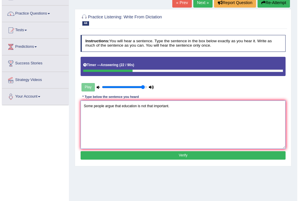
scroll to position [47, 0]
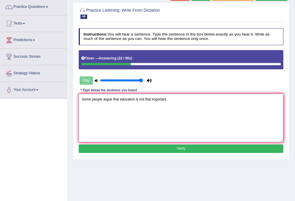
type textarea "Some people argue that education is not that important."
click at [120, 149] on button "Verify" at bounding box center [181, 149] width 205 height 8
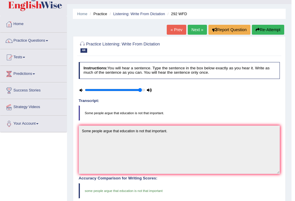
scroll to position [12, 0]
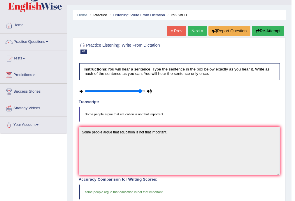
click at [188, 27] on link "Next »" at bounding box center [197, 31] width 19 height 10
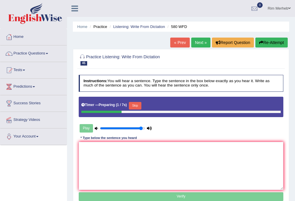
click at [132, 103] on button "Skip" at bounding box center [135, 106] width 13 height 8
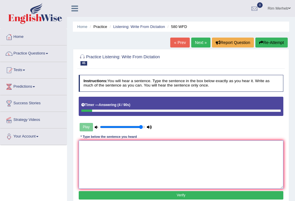
click at [128, 147] on textarea at bounding box center [181, 165] width 205 height 48
click at [102, 147] on textarea "You can use your laptop in the lecture." at bounding box center [181, 165] width 205 height 48
type textarea "You can use the your laptop in the lecture."
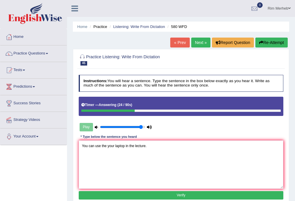
drag, startPoint x: 160, startPoint y: 198, endPoint x: 158, endPoint y: 196, distance: 3.3
click at [161, 198] on button "Verify" at bounding box center [181, 196] width 205 height 8
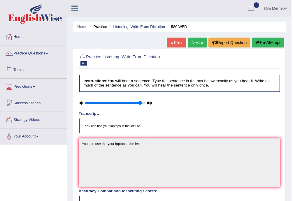
click at [30, 53] on link "Practice Questions" at bounding box center [33, 53] width 67 height 15
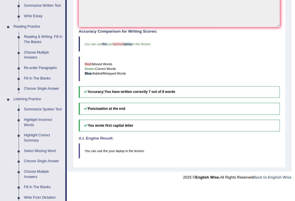
scroll to position [148, 0]
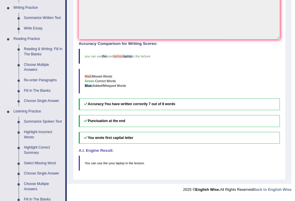
click at [46, 79] on link "Re-order Paragraphs" at bounding box center [43, 80] width 44 height 11
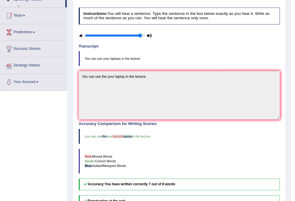
scroll to position [86, 0]
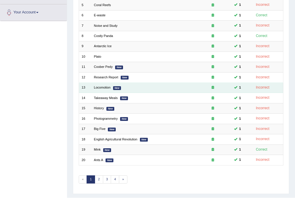
scroll to position [134, 0]
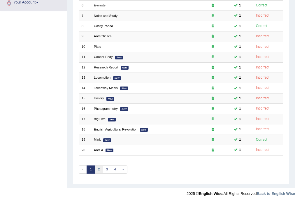
click at [101, 166] on link "2" at bounding box center [99, 170] width 8 height 8
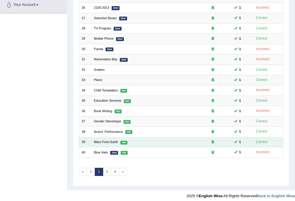
scroll to position [132, 0]
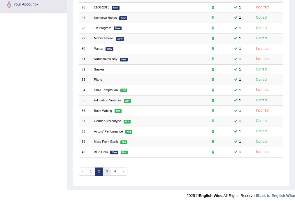
click at [107, 170] on link "3" at bounding box center [107, 172] width 8 height 8
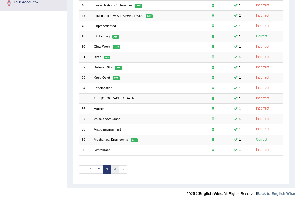
click at [114, 169] on link "4" at bounding box center [115, 170] width 8 height 8
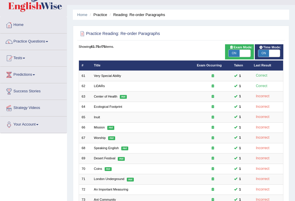
scroll to position [12, 0]
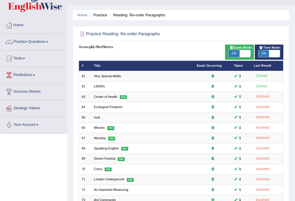
click at [233, 53] on span "ON" at bounding box center [234, 53] width 11 height 7
checkbox input "false"
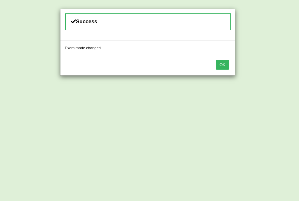
click at [225, 63] on button "OK" at bounding box center [222, 65] width 13 height 10
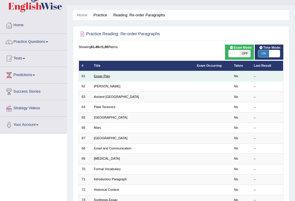
click at [108, 78] on link "Essay Plan" at bounding box center [102, 76] width 16 height 4
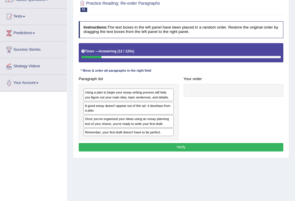
scroll to position [54, 0]
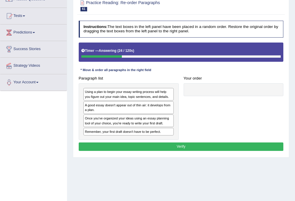
drag, startPoint x: 124, startPoint y: 113, endPoint x: 173, endPoint y: 107, distance: 48.9
click at [173, 107] on div "Using a plan to begin your essay writing process will help you figure out your …" at bounding box center [129, 112] width 100 height 57
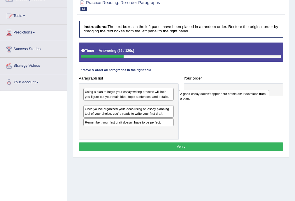
drag, startPoint x: 145, startPoint y: 105, endPoint x: 260, endPoint y: 96, distance: 115.4
click at [259, 96] on div "A good essay doesn't appear out of thin air: it develops from a plan." at bounding box center [224, 96] width 91 height 13
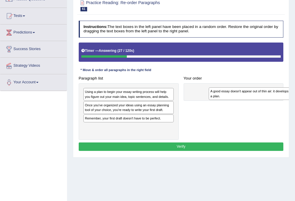
drag, startPoint x: 117, startPoint y: 109, endPoint x: 266, endPoint y: 97, distance: 149.1
click at [266, 97] on div "A good essay doesn't appear out of thin air: it develops from a plan." at bounding box center [254, 94] width 91 height 13
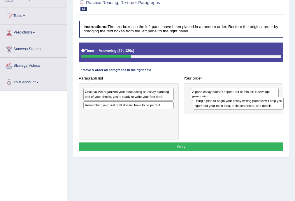
drag, startPoint x: 117, startPoint y: 96, endPoint x: 247, endPoint y: 110, distance: 131.2
click at [247, 110] on div "Paragraph list Using a plan to begin your essay writing process will help you f…" at bounding box center [181, 107] width 210 height 66
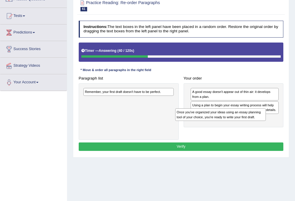
drag, startPoint x: 149, startPoint y: 96, endPoint x: 276, endPoint y: 127, distance: 130.8
click at [276, 127] on div "Paragraph list Once you've organized your ideas using an essay planning tool of…" at bounding box center [181, 107] width 210 height 66
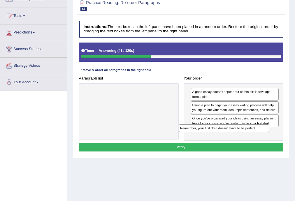
drag, startPoint x: 149, startPoint y: 91, endPoint x: 267, endPoint y: 141, distance: 128.7
click at [273, 143] on div "Instructions: The text boxes in the left panel have been placed in a random ord…" at bounding box center [181, 87] width 208 height 138
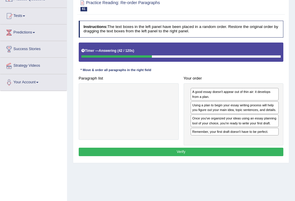
click at [253, 149] on button "Verify" at bounding box center [181, 152] width 205 height 8
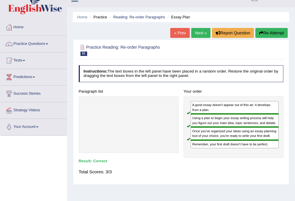
scroll to position [0, 0]
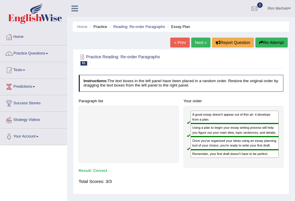
click at [200, 36] on div "Home Practice Reading: Re-order Paragraphs Essay Plan « Prev Next » Report Ques…" at bounding box center [181, 146] width 228 height 292
click at [199, 40] on link "Next »" at bounding box center [201, 43] width 19 height 10
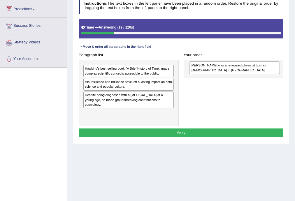
drag, startPoint x: 122, startPoint y: 117, endPoint x: 248, endPoint y: 72, distance: 134.1
click at [248, 72] on div "[PERSON_NAME] was a renowned physicist born in [DEMOGRAPHIC_DATA] in [GEOGRAPHI…" at bounding box center [234, 68] width 91 height 13
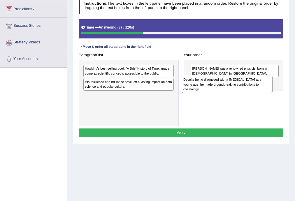
drag, startPoint x: 119, startPoint y: 106, endPoint x: 237, endPoint y: 96, distance: 117.8
click at [237, 96] on div "Paragraph list [PERSON_NAME] best-selling book, 'A Brief History of Time,' made…" at bounding box center [181, 89] width 210 height 76
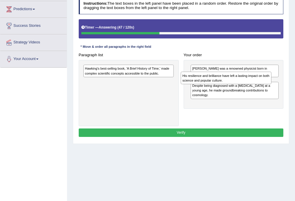
drag, startPoint x: 127, startPoint y: 86, endPoint x: 243, endPoint y: 84, distance: 116.2
click at [243, 84] on div "Paragraph list [PERSON_NAME] best-selling book, 'A Brief History of Time,' made…" at bounding box center [181, 89] width 210 height 76
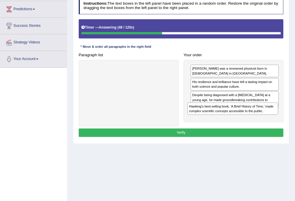
drag, startPoint x: 154, startPoint y: 71, endPoint x: 278, endPoint y: 118, distance: 132.7
click at [278, 118] on div "Paragraph list [PERSON_NAME] best-selling book, 'A Brief History of Time,' made…" at bounding box center [181, 89] width 210 height 76
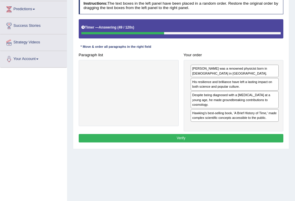
click at [248, 135] on button "Verify" at bounding box center [181, 138] width 205 height 8
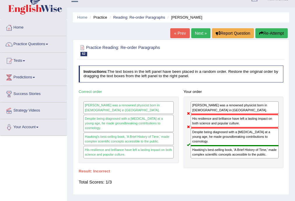
scroll to position [8, 0]
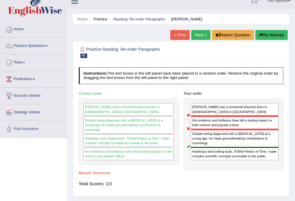
click at [204, 35] on link "Next »" at bounding box center [201, 35] width 19 height 10
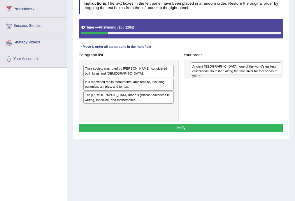
drag, startPoint x: 152, startPoint y: 114, endPoint x: 280, endPoint y: 75, distance: 133.9
click at [280, 75] on div "Paragraph list Their society was ruled by pharaohs, considered both kings and g…" at bounding box center [181, 86] width 210 height 71
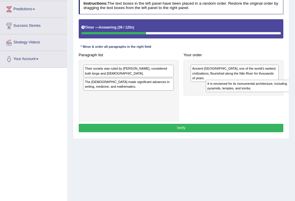
drag, startPoint x: 153, startPoint y: 86, endPoint x: 299, endPoint y: 93, distance: 145.9
click at [295, 93] on html "Toggle navigation Home Practice Questions Speaking Practice Read Aloud Repeat S…" at bounding box center [147, 22] width 295 height 201
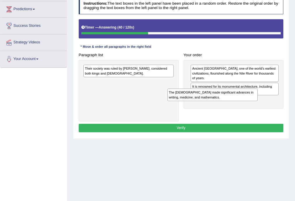
drag, startPoint x: 220, startPoint y: 100, endPoint x: 258, endPoint y: 107, distance: 39.2
click at [258, 107] on div "Paragraph list Their society was ruled by pharaohs, considered both kings and g…" at bounding box center [181, 86] width 210 height 71
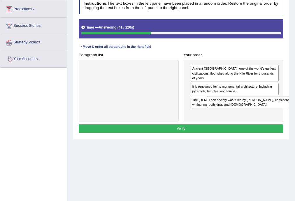
drag, startPoint x: 107, startPoint y: 76, endPoint x: 255, endPoint y: 115, distance: 152.3
click at [255, 115] on div "Paragraph list Their society was ruled by pharaohs, considered both kings and g…" at bounding box center [181, 87] width 210 height 72
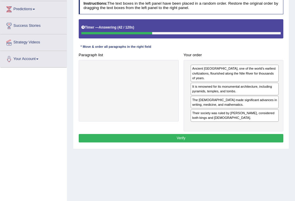
click at [234, 137] on button "Verify" at bounding box center [181, 138] width 205 height 8
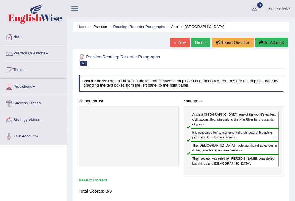
click at [198, 42] on link "Next »" at bounding box center [201, 43] width 19 height 10
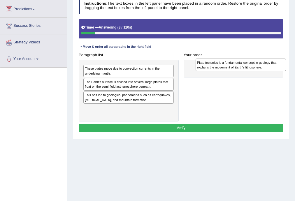
drag, startPoint x: 108, startPoint y: 87, endPoint x: 242, endPoint y: 69, distance: 134.7
click at [242, 69] on div "Plate tectonics is a fundamental concept in geology that explains the movement …" at bounding box center [241, 65] width 91 height 13
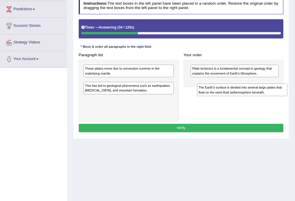
drag, startPoint x: 106, startPoint y: 87, endPoint x: 241, endPoint y: 98, distance: 135.7
click at [241, 98] on div "Paragraph list These plates move due to convection currents in the underlying m…" at bounding box center [181, 86] width 210 height 71
drag, startPoint x: 123, startPoint y: 89, endPoint x: 249, endPoint y: 97, distance: 126.4
click at [249, 97] on div "Paragraph list These plates move due to convection currents in the underlying m…" at bounding box center [181, 86] width 210 height 71
drag, startPoint x: 133, startPoint y: 83, endPoint x: 268, endPoint y: 98, distance: 135.4
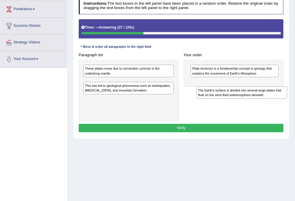
click at [268, 98] on div "The Earth's surface is divided into several large plates that float on the semi…" at bounding box center [242, 93] width 91 height 13
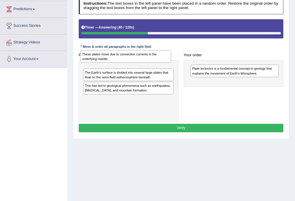
drag, startPoint x: 161, startPoint y: 76, endPoint x: 125, endPoint y: 56, distance: 41.6
click at [125, 56] on div "These plates move due to convection currents in the underlying mantle." at bounding box center [126, 56] width 91 height 13
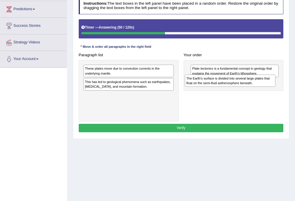
drag, startPoint x: 98, startPoint y: 84, endPoint x: 219, endPoint y: 85, distance: 120.9
click at [219, 85] on div "The Earth's surface is divided into several large plates that float on the semi…" at bounding box center [230, 81] width 91 height 13
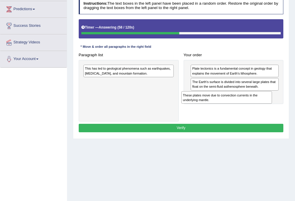
drag, startPoint x: 141, startPoint y: 69, endPoint x: 260, endPoint y: 102, distance: 123.1
click at [260, 102] on div "These plates move due to convection currents in the underlying mantle." at bounding box center [227, 97] width 91 height 13
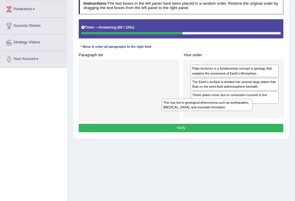
drag, startPoint x: 148, startPoint y: 69, endPoint x: 241, endPoint y: 111, distance: 102.8
click at [241, 111] on div "Paragraph list This has led to geological phenomena such as earthquakes, [MEDIC…" at bounding box center [181, 86] width 210 height 71
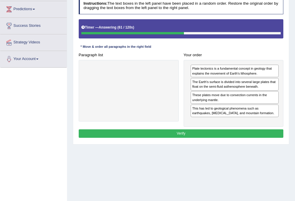
click at [215, 132] on button "Verify" at bounding box center [181, 134] width 205 height 8
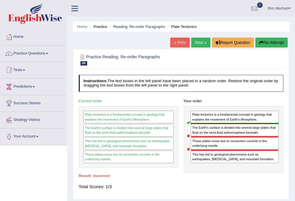
click at [192, 43] on link "Next »" at bounding box center [201, 43] width 19 height 10
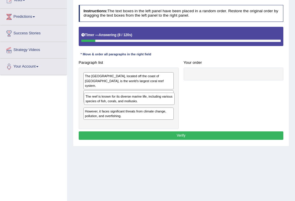
click at [109, 104] on div "The reef is known for its diverse marine life, including various species of fis…" at bounding box center [129, 99] width 91 height 13
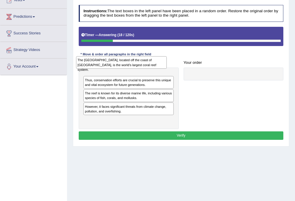
drag, startPoint x: 146, startPoint y: 80, endPoint x: 139, endPoint y: 63, distance: 17.9
click at [139, 63] on div "The Great Barrier Reef, located off the coast of Australia, is the world's larg…" at bounding box center [121, 62] width 91 height 13
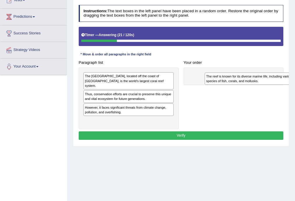
drag, startPoint x: 114, startPoint y: 104, endPoint x: 258, endPoint y: 80, distance: 146.2
click at [258, 80] on div "The reef is known for its diverse marine life, including various species of fis…" at bounding box center [250, 79] width 91 height 13
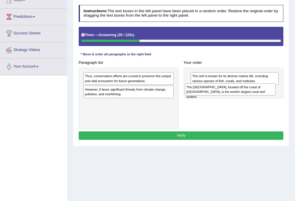
drag, startPoint x: 156, startPoint y: 92, endPoint x: 226, endPoint y: 95, distance: 70.1
click at [226, 95] on div "The Great Barrier Reef, located off the coast of Australia, is the world's larg…" at bounding box center [230, 90] width 91 height 13
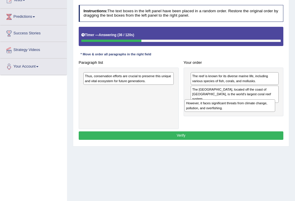
drag, startPoint x: 145, startPoint y: 97, endPoint x: 265, endPoint y: 118, distance: 122.5
click at [265, 118] on div "Paragraph list Thus, conservation efforts are crucial to preserve this unique a…" at bounding box center [181, 93] width 210 height 71
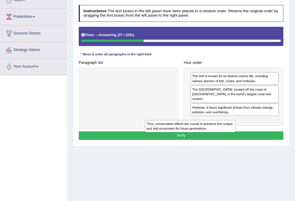
drag, startPoint x: 156, startPoint y: 77, endPoint x: 241, endPoint y: 140, distance: 105.8
click at [241, 140] on div "Instructions: The text boxes in the left panel have been placed in a random ord…" at bounding box center [181, 74] width 208 height 142
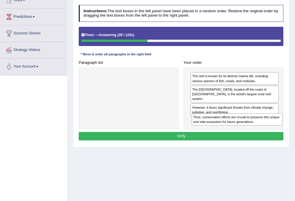
drag, startPoint x: 114, startPoint y: 76, endPoint x: 243, endPoint y: 127, distance: 138.7
click at [243, 127] on div "Paragraph list Thus, conservation efforts are crucial to preserve this unique a…" at bounding box center [181, 94] width 210 height 72
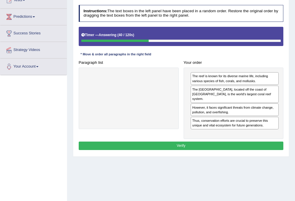
click at [225, 145] on div "Instructions: The text boxes in the left panel have been placed in a random ord…" at bounding box center [181, 79] width 208 height 152
click at [225, 142] on button "Verify" at bounding box center [181, 146] width 205 height 8
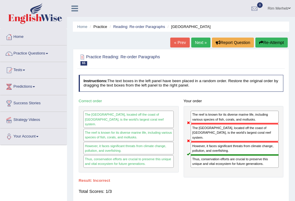
click at [46, 50] on link "Practice Questions" at bounding box center [33, 53] width 67 height 15
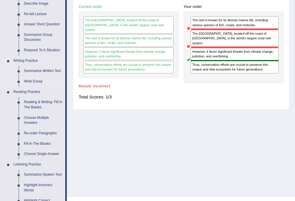
scroll to position [101, 0]
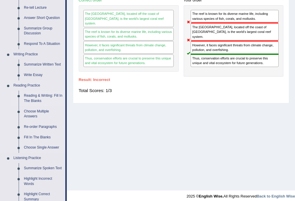
click at [50, 96] on link "Reading & Writing: Fill In The Blanks" at bounding box center [43, 98] width 44 height 15
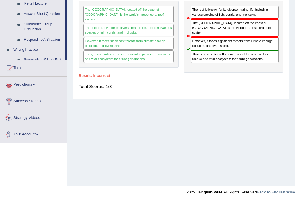
scroll to position [244, 0]
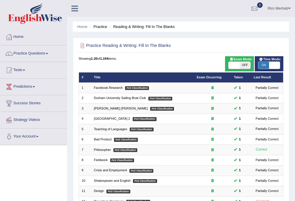
click at [233, 69] on div "ON OFF" at bounding box center [240, 66] width 22 height 8
click at [234, 63] on span at bounding box center [234, 65] width 11 height 7
checkbox input "true"
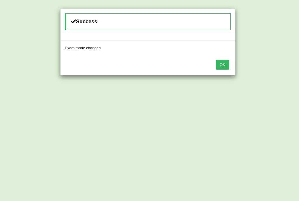
click at [218, 65] on button "OK" at bounding box center [222, 65] width 13 height 10
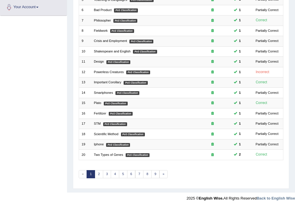
scroll to position [134, 0]
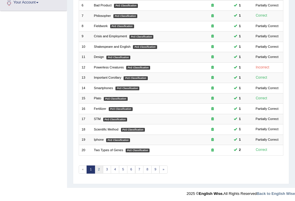
click at [99, 170] on link "2" at bounding box center [99, 170] width 8 height 8
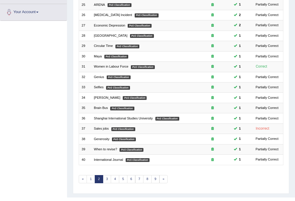
scroll to position [134, 0]
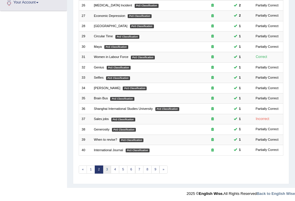
click at [106, 168] on link "3" at bounding box center [107, 170] width 8 height 8
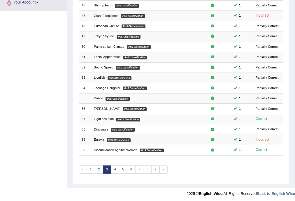
scroll to position [134, 0]
click at [117, 167] on link "4" at bounding box center [115, 170] width 8 height 8
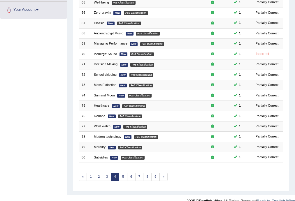
scroll to position [134, 0]
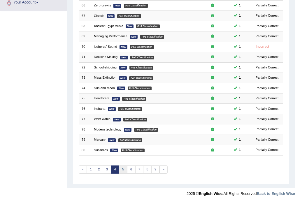
click at [122, 168] on link "5" at bounding box center [123, 170] width 8 height 8
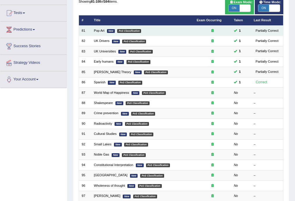
scroll to position [78, 0]
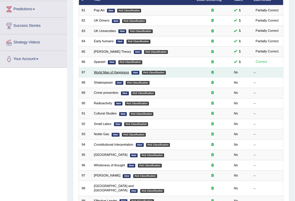
click at [126, 73] on link "World Map of Happiness" at bounding box center [111, 73] width 35 height 4
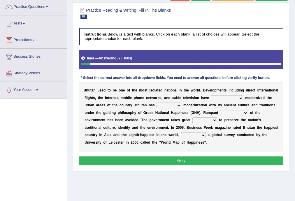
click at [235, 97] on select "spontaneously increasingly contemporarily mechanically" at bounding box center [227, 98] width 32 height 6
select select "increasingly"
click at [211, 95] on select "spontaneously increasingly contemporarily mechanically" at bounding box center [227, 98] width 32 height 6
click at [171, 104] on select "altered balanced opted juggled" at bounding box center [169, 106] width 25 height 6
click at [188, 95] on div "B h u t a n u s e d t o b e o n e o f t h e m o s t i s o l a t e d n a t i o n…" at bounding box center [181, 116] width 205 height 69
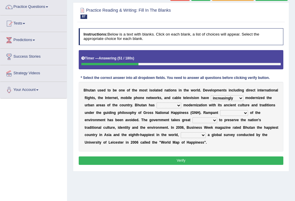
click at [175, 107] on select "altered balanced opted juggled" at bounding box center [169, 106] width 25 height 6
select select "opted"
click at [157, 103] on select "altered balanced opted juggled" at bounding box center [169, 106] width 25 height 6
click at [234, 113] on select "destruction embodiment vanity execution" at bounding box center [234, 113] width 28 height 6
click at [93, 112] on b "r" at bounding box center [93, 113] width 1 height 4
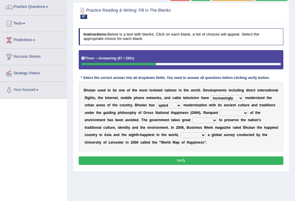
click at [224, 114] on select "destruction embodiment vanity execution" at bounding box center [234, 113] width 28 height 6
select select "execution"
click at [220, 110] on select "destruction embodiment vanity execution" at bounding box center [234, 113] width 28 height 6
click at [211, 119] on select "pride measures effects allowance" at bounding box center [205, 121] width 25 height 6
select select "measures"
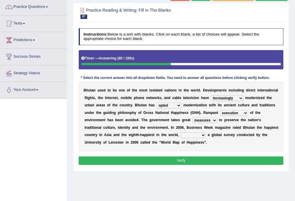
click at [193, 118] on select "pride measures effects allowance" at bounding box center [205, 121] width 25 height 6
click at [194, 135] on select "submitting citing reviewing proving" at bounding box center [193, 136] width 25 height 6
click at [217, 140] on div "B h u t a n u s e d t o b e o n e o f t h e m o s t i s o l a t e d n a t i o n…" at bounding box center [181, 116] width 205 height 69
click at [199, 136] on select "submitting citing reviewing proving" at bounding box center [193, 136] width 25 height 6
click at [212, 141] on div "B h u t a n u s e d t o b e o n e o f t h e m o s t i s o l a t e d n a t i o n…" at bounding box center [181, 116] width 205 height 69
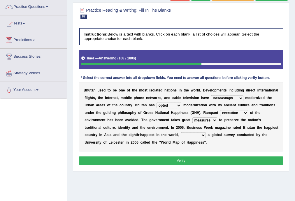
click at [189, 137] on select "submitting citing reviewing proving" at bounding box center [193, 136] width 25 height 6
click at [248, 145] on div "B h u t a n u s e d t o b e o n e o f t h e m o s t i s o l a t e d n a t i o n…" at bounding box center [181, 116] width 205 height 69
click at [188, 137] on select "submitting citing reviewing proving" at bounding box center [193, 136] width 25 height 6
select select "citing"
click at [181, 133] on select "submitting citing reviewing proving" at bounding box center [193, 136] width 25 height 6
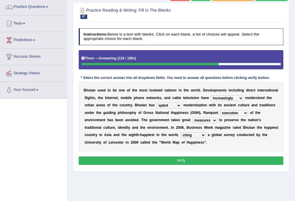
click at [194, 158] on button "Verify" at bounding box center [181, 161] width 205 height 8
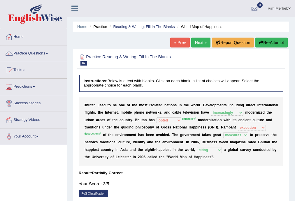
click at [204, 39] on link "Next »" at bounding box center [201, 43] width 19 height 10
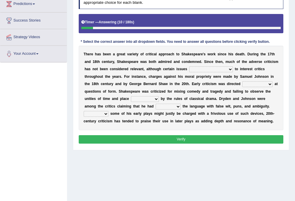
scroll to position [86, 0]
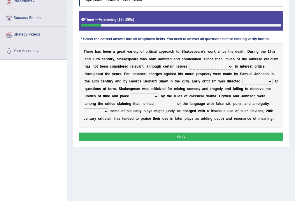
click at [220, 67] on select "have continued would have continued being continued continued" at bounding box center [211, 67] width 44 height 6
click at [147, 86] on div "T h e r e h a s b e e n a g r e a t v a r i e t y o f c r i t i c a l a p p r o…" at bounding box center [181, 85] width 205 height 84
click at [217, 68] on select "have continued would have continued being continued continued" at bounding box center [211, 67] width 44 height 6
click at [176, 75] on b at bounding box center [177, 74] width 2 height 4
click at [204, 66] on select "have continued would have continued being continued continued" at bounding box center [211, 67] width 44 height 6
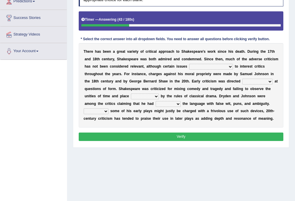
select select "have continued"
click at [189, 64] on select "have continued would have continued being continued continued" at bounding box center [211, 67] width 44 height 6
click at [212, 77] on div "T h e r e h a s b e e n a g r e a t v a r i e t y o f c r i t i c a l a p p r o…" at bounding box center [181, 85] width 205 height 84
click at [217, 68] on select "have continued would have continued being continued continued" at bounding box center [211, 67] width 44 height 6
click at [247, 69] on div "T h e r e h a s b e e n a g r e a t v a r i e t y o f c r i t i c a l a p p r o…" at bounding box center [181, 85] width 205 height 84
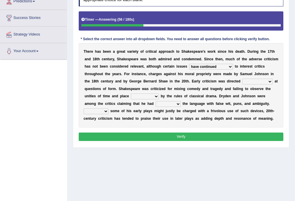
click at [261, 83] on select "consecutively primarily hardly solely" at bounding box center [258, 82] width 30 height 6
click at [208, 115] on div "T h e r e h a s b e e n a g r e a t v a r i e t y o f c r i t i c a l a p p r o…" at bounding box center [181, 85] width 205 height 84
click at [256, 82] on select "consecutively primarily hardly solely" at bounding box center [258, 82] width 30 height 6
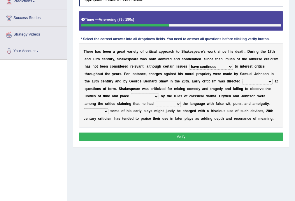
click at [208, 97] on b "r" at bounding box center [208, 96] width 1 height 4
click at [253, 79] on select "consecutively primarily hardly solely" at bounding box center [258, 82] width 30 height 6
select select "consecutively"
click at [243, 79] on select "consecutively primarily hardly solely" at bounding box center [258, 82] width 30 height 6
click at [133, 96] on select "subscribed documented described prescribed" at bounding box center [145, 97] width 28 height 6
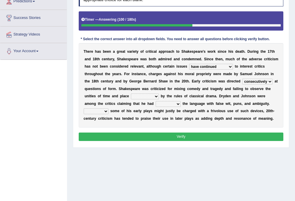
click at [97, 111] on select "Since Because That While" at bounding box center [96, 112] width 25 height 6
click at [107, 96] on b "m" at bounding box center [106, 96] width 3 height 4
click at [150, 95] on select "subscribed documented described prescribed" at bounding box center [145, 97] width 28 height 6
select select "documented"
click at [131, 94] on select "subscribed documented described prescribed" at bounding box center [145, 97] width 28 height 6
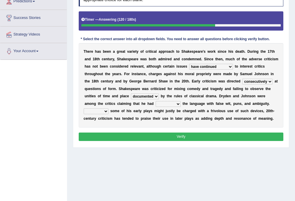
click at [156, 106] on select "versed referred transverse corrupted" at bounding box center [168, 104] width 25 height 6
click at [189, 110] on b "r" at bounding box center [189, 111] width 1 height 4
click at [156, 102] on select "versed referred transverse corrupted" at bounding box center [168, 104] width 25 height 6
select select "referred"
click at [156, 101] on select "versed referred transverse corrupted" at bounding box center [168, 104] width 25 height 6
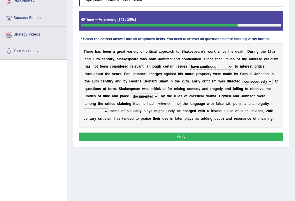
click at [93, 114] on div "T h e r e h a s b e e n a g r e a t v a r i e t y o f c r i t i c a l a p p r o…" at bounding box center [181, 85] width 205 height 84
click at [93, 113] on select "Since Because That While" at bounding box center [96, 112] width 25 height 6
click at [117, 119] on b "a" at bounding box center [117, 119] width 2 height 4
drag, startPoint x: 97, startPoint y: 107, endPoint x: 97, endPoint y: 112, distance: 4.1
click at [97, 109] on div "T h e r e h a s b e e n a g r e a t v a r i e t y o f c r i t i c a l a p p r o…" at bounding box center [181, 85] width 205 height 84
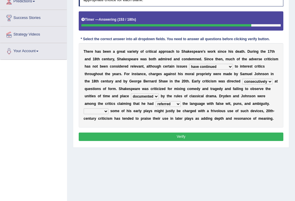
click at [97, 112] on select "Since Because That While" at bounding box center [96, 112] width 25 height 6
select select "While"
click at [84, 109] on select "Since Because That While" at bounding box center [96, 112] width 25 height 6
click at [113, 136] on button "Verify" at bounding box center [181, 137] width 205 height 8
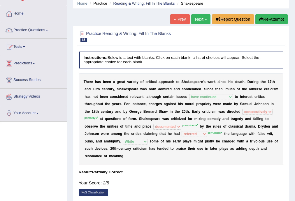
scroll to position [23, 0]
click at [202, 21] on link "Next »" at bounding box center [201, 19] width 19 height 10
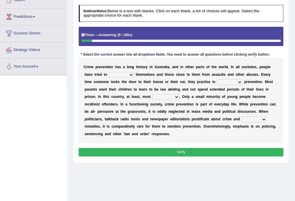
click at [124, 77] on select "promote respect protect enhance" at bounding box center [121, 75] width 25 height 6
click at [109, 72] on select "promote respect protect enhance" at bounding box center [121, 75] width 25 height 6
click at [126, 75] on select "promote respect protect enhance" at bounding box center [121, 75] width 25 height 6
select select "protect"
click at [109, 72] on select "promote respect protect enhance" at bounding box center [121, 75] width 25 height 6
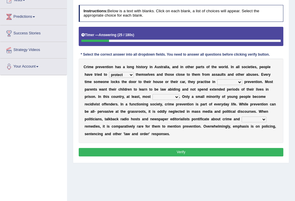
click at [242, 84] on select "part of a form of relation to addition to" at bounding box center [230, 82] width 25 height 6
click at [185, 85] on div "C r i m e p r e v e n t i o n h a s a l o n g h i s t o r y i n A u s t r a l i…" at bounding box center [181, 101] width 205 height 84
click at [226, 82] on select "part of a form of relation to addition to" at bounding box center [230, 82] width 25 height 6
select select "a form of"
click at [218, 79] on select "part of a form of relation to addition to" at bounding box center [230, 82] width 25 height 6
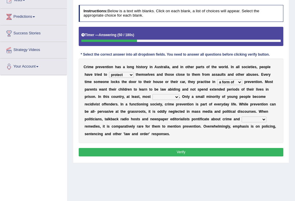
click at [164, 97] on select "success succeed successful succeeding" at bounding box center [166, 97] width 27 height 6
click at [138, 120] on b "s" at bounding box center [139, 119] width 2 height 4
click at [165, 96] on select "success succeed successful succeeding" at bounding box center [166, 97] width 27 height 6
select select "successful"
click at [153, 94] on select "success succeed successful succeeding" at bounding box center [166, 97] width 27 height 6
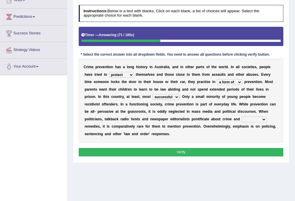
click at [251, 121] on select "default possible articulate absolute" at bounding box center [254, 120] width 25 height 6
select select "possible"
click at [242, 117] on select "default possible articulate absolute" at bounding box center [254, 120] width 25 height 6
click at [255, 151] on button "Verify" at bounding box center [181, 152] width 205 height 8
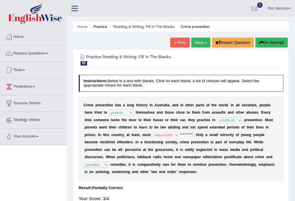
click at [197, 41] on link "Next »" at bounding box center [201, 43] width 19 height 10
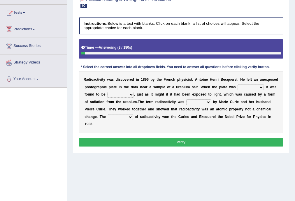
click at [258, 89] on select "developed unraveled overlapped transmitted" at bounding box center [251, 88] width 26 height 6
click at [214, 95] on b "l" at bounding box center [214, 95] width 1 height 4
click at [245, 86] on select "developed unraveled overlapped transmitted" at bounding box center [251, 88] width 26 height 6
click at [246, 88] on select "developed unraveled overlapped transmitted" at bounding box center [251, 88] width 26 height 6
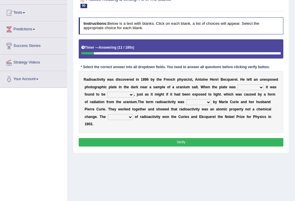
click at [206, 98] on div "R a d i o a c t i v i t y w a s d i s c o v e r e d i n 1 8 9 6 b y t h e F r e…" at bounding box center [181, 102] width 205 height 62
click at [250, 88] on select "developed unraveled overlapped transmitted" at bounding box center [251, 88] width 26 height 6
click at [238, 85] on select "developed unraveled overlapped transmitted" at bounding box center [251, 88] width 26 height 6
click at [251, 88] on select "developed unraveled overlapped transmitted" at bounding box center [251, 88] width 26 height 6
select select "developed"
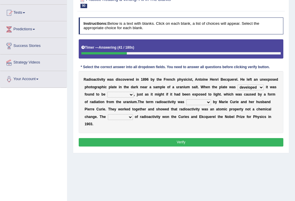
click at [238, 85] on select "developed unraveled overlapped transmitted" at bounding box center [251, 88] width 26 height 6
click at [123, 95] on select "transparent corrugated fogged clarified" at bounding box center [120, 95] width 27 height 6
select select "transparent"
click at [107, 92] on select "transparent corrugated fogged clarified" at bounding box center [120, 95] width 27 height 6
click at [202, 103] on select "concocted coined expected estimated" at bounding box center [199, 103] width 25 height 6
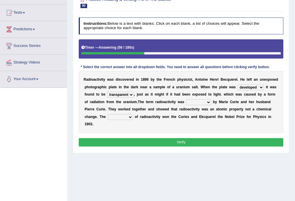
select select "estimated"
click at [187, 100] on select "concocted coined expected estimated" at bounding box center [199, 103] width 25 height 6
click at [112, 118] on select "fabrication invention discharge discovery" at bounding box center [120, 117] width 25 height 6
click at [143, 126] on div "R a d i o a c t i v i t y w a s d i s c o v e r e d i n 1 8 9 6 b y t h e F r e…" at bounding box center [181, 102] width 205 height 62
click at [125, 116] on select "fabrication invention discharge discovery" at bounding box center [120, 117] width 25 height 6
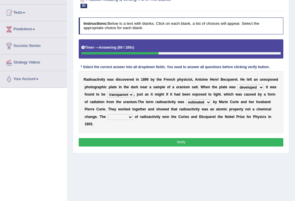
select select "discovery"
click at [108, 114] on select "fabrication invention discharge discovery" at bounding box center [120, 117] width 25 height 6
click at [126, 144] on button "Verify" at bounding box center [181, 142] width 205 height 8
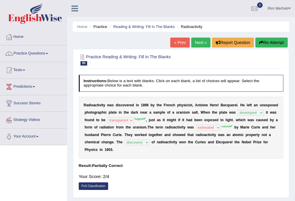
click at [197, 42] on link "Next »" at bounding box center [201, 43] width 19 height 10
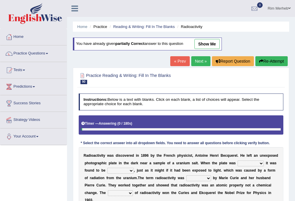
click at [211, 44] on link "show me" at bounding box center [207, 44] width 25 height 10
select select "developed"
select select "transparent"
select select "estimated"
select select "discovery"
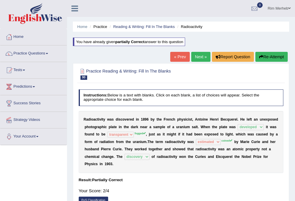
click at [198, 55] on link "Next »" at bounding box center [201, 57] width 19 height 10
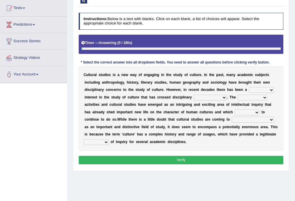
scroll to position [62, 0]
click at [262, 91] on select "renewed refunded renowned irresistible" at bounding box center [261, 90] width 25 height 6
click at [231, 100] on div "C u l t u r a l s t u d i e s i s a n e w w a y o f e n g a g i n g i n t h e s…" at bounding box center [181, 109] width 205 height 84
click at [266, 88] on select "renewed refunded renowned irresistible" at bounding box center [261, 90] width 25 height 6
click at [202, 113] on b "u" at bounding box center [203, 112] width 2 height 4
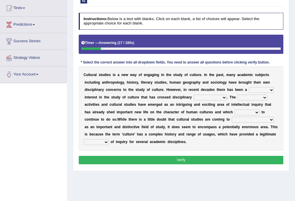
click at [262, 91] on select "renewed refunded renowned irresistible" at bounding box center [261, 90] width 25 height 6
select select "renewed"
click at [249, 87] on select "renewed refunded renowned irresistible" at bounding box center [261, 90] width 25 height 6
click at [199, 99] on select "discriminations similarities boundaries differentiations" at bounding box center [210, 98] width 33 height 6
click at [189, 111] on b "u" at bounding box center [190, 112] width 2 height 4
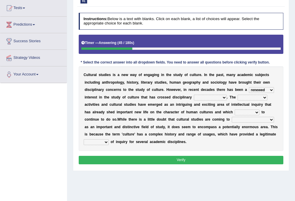
click at [202, 97] on select "discriminations similarities boundaries differentiations" at bounding box center [210, 98] width 33 height 6
select select "boundaries"
click at [194, 95] on select "discriminations similarities boundaries differentiations" at bounding box center [210, 98] width 33 height 6
click at [244, 98] on select "simultaneous spontaneous resulting derivative" at bounding box center [253, 98] width 30 height 6
click at [195, 113] on b "a" at bounding box center [195, 112] width 2 height 4
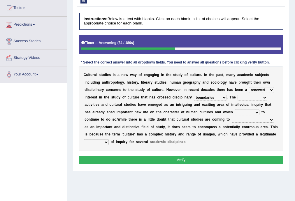
click at [249, 96] on select "simultaneous spontaneous resulting derivative" at bounding box center [253, 98] width 30 height 6
select select "derivative"
click at [238, 95] on select "simultaneous spontaneous resulting derivative" at bounding box center [253, 98] width 30 height 6
click at [244, 112] on select "declines responds promises hesitates" at bounding box center [247, 113] width 25 height 6
click at [213, 127] on b "s" at bounding box center [214, 127] width 2 height 4
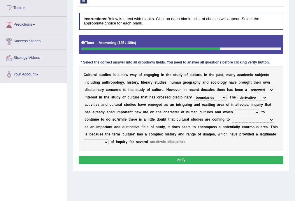
click at [251, 114] on select "declines responds promises hesitates" at bounding box center [247, 113] width 25 height 6
select select "promises"
click at [235, 110] on select "declines responds promises hesitates" at bounding box center [247, 113] width 25 height 6
click at [246, 122] on select "phase out pull together be widely recognized be narrowly reduced" at bounding box center [253, 120] width 42 height 6
select select "be widely recognized"
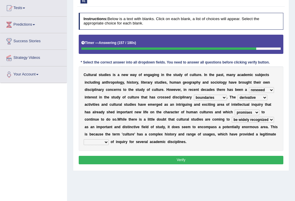
click at [232, 117] on select "phase out pull together be widely recognized be narrowly reduced" at bounding box center [253, 120] width 42 height 6
click at [102, 140] on select "dispersion focus revision instance" at bounding box center [96, 143] width 25 height 6
click at [84, 140] on select "dispersion focus revision instance" at bounding box center [96, 143] width 25 height 6
click at [90, 141] on select "dispersion focus revision instance" at bounding box center [96, 143] width 25 height 6
select select "instance"
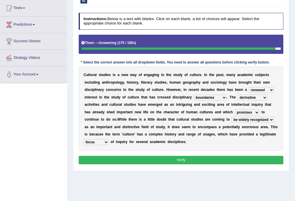
click at [84, 140] on select "dispersion focus revision instance" at bounding box center [96, 143] width 25 height 6
click at [100, 158] on button "Verify" at bounding box center [181, 160] width 205 height 8
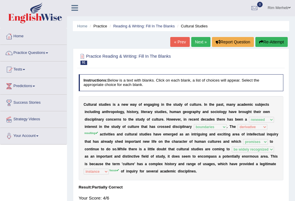
scroll to position [0, 0]
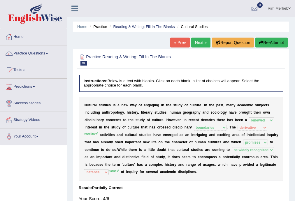
click at [198, 42] on link "Next »" at bounding box center [201, 43] width 19 height 10
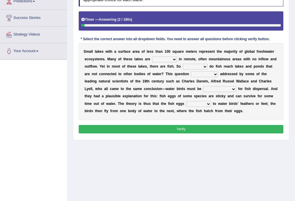
click at [164, 61] on select "depicted found [PERSON_NAME] told" at bounding box center [164, 60] width 25 height 6
click at [128, 84] on div "S m a l l l a k e s w i t h a s u r f a c e a r e a o f l e s s t h a n 1 0 0 s…" at bounding box center [181, 81] width 205 height 77
click at [162, 60] on select "depicted found [PERSON_NAME] told" at bounding box center [164, 60] width 25 height 6
click at [152, 57] on select "depicted found [PERSON_NAME] told" at bounding box center [164, 60] width 25 height 6
click at [168, 60] on select "depicted found [PERSON_NAME] told" at bounding box center [164, 60] width 25 height 6
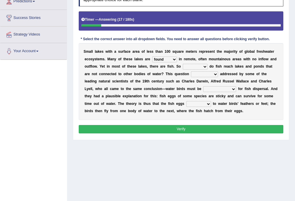
select select "depicted"
click at [152, 57] on select "depicted found [PERSON_NAME] told" at bounding box center [164, 60] width 25 height 6
click at [185, 68] on select "how why whether where" at bounding box center [195, 67] width 25 height 6
click at [147, 88] on b "o" at bounding box center [147, 89] width 2 height 4
click at [196, 67] on select "how why whether where" at bounding box center [195, 67] width 25 height 6
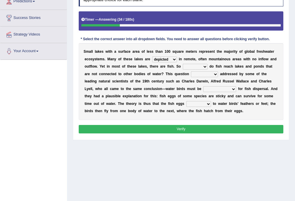
click at [169, 83] on b "u" at bounding box center [169, 81] width 2 height 4
click at [193, 68] on select "how why whether where" at bounding box center [195, 67] width 25 height 6
click at [183, 64] on select "how why whether where" at bounding box center [195, 67] width 25 height 6
click at [196, 64] on select "how why whether where" at bounding box center [195, 67] width 25 height 6
click at [183, 64] on select "how why whether where" at bounding box center [195, 67] width 25 height 6
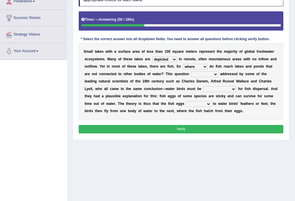
click at [202, 66] on select "how why whether where" at bounding box center [195, 67] width 25 height 6
select select "how"
click at [183, 64] on select "how why whether where" at bounding box center [195, 67] width 25 height 6
click at [195, 73] on select "has already was already was been been" at bounding box center [204, 75] width 27 height 6
click at [236, 74] on b "d" at bounding box center [237, 74] width 2 height 4
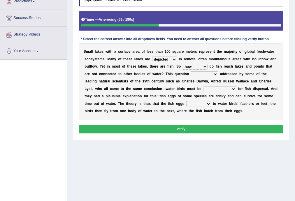
click at [199, 75] on select "has already was already was been been" at bounding box center [204, 75] width 27 height 6
select select "was already"
click at [191, 72] on select "has already was already was been been" at bounding box center [204, 75] width 27 height 6
click at [211, 89] on select "despicable distinguishable vulnerable responsible" at bounding box center [220, 89] width 33 height 6
click at [187, 103] on select "stick add rise merge" at bounding box center [199, 104] width 25 height 6
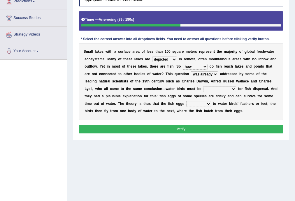
click at [201, 88] on b "e" at bounding box center [201, 89] width 2 height 4
click at [210, 88] on select "despicable distinguishable vulnerable responsible" at bounding box center [220, 89] width 33 height 6
select select "vulnerable"
click at [204, 86] on select "despicable distinguishable vulnerable responsible" at bounding box center [220, 89] width 33 height 6
click at [195, 105] on select "stick add rise merge" at bounding box center [199, 104] width 25 height 6
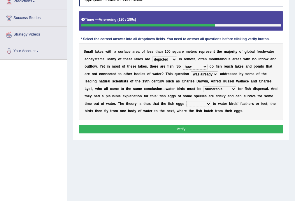
select select "stick"
click at [187, 101] on select "stick add rise merge" at bounding box center [199, 104] width 25 height 6
click at [208, 130] on button "Verify" at bounding box center [181, 129] width 205 height 8
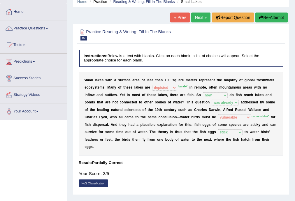
scroll to position [23, 0]
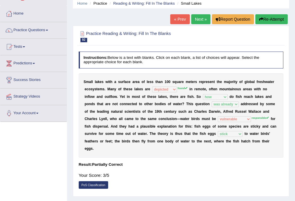
click at [196, 22] on link "Next »" at bounding box center [201, 19] width 19 height 10
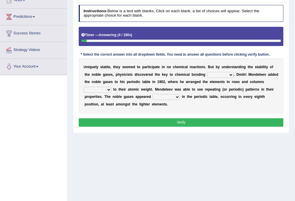
click at [214, 76] on select "himself away themselves itself" at bounding box center [221, 75] width 26 height 6
select select "themselves"
click at [208, 72] on select "himself away themselves itself" at bounding box center [221, 75] width 26 height 6
click at [214, 77] on select "himself away themselves itself" at bounding box center [221, 75] width 26 height 6
click at [173, 102] on div "U n i q u e l y s t a b l e , t h e y s e e m e d t o p a r t i c i p a t e i n…" at bounding box center [181, 86] width 205 height 55
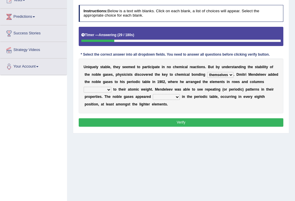
click at [102, 91] on select "contributing need bond according" at bounding box center [98, 90] width 28 height 6
click at [126, 85] on div "U n i q u e l y s t a b l e , t h e y s e e m e d t o p a r t i c i p a t e i n…" at bounding box center [181, 86] width 205 height 55
click at [108, 90] on select "contributing need bond according" at bounding box center [98, 90] width 28 height 6
select select "according"
click at [84, 87] on select "contributing need bond according" at bounding box center [98, 90] width 28 height 6
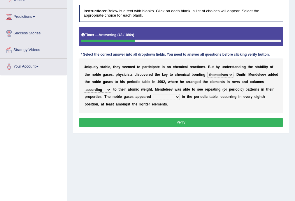
click at [168, 99] on select "enormously regularly abruptly vividly" at bounding box center [166, 97] width 27 height 6
click at [188, 108] on div "U n i q u e l y s t a b l e , t h e y s e e m e d t o p a r t i c i p a t e i n…" at bounding box center [181, 86] width 205 height 55
click at [163, 99] on select "enormously regularly abruptly vividly" at bounding box center [166, 97] width 27 height 6
select select "regularly"
click at [153, 94] on select "enormously regularly abruptly vividly" at bounding box center [166, 97] width 27 height 6
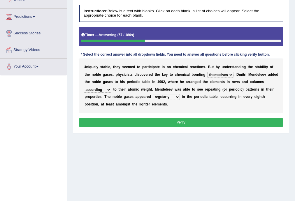
click at [166, 124] on button "Verify" at bounding box center [181, 123] width 205 height 8
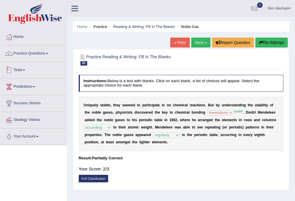
click at [48, 62] on li "Practice Questions Speaking Practice Read Aloud Repeat Sentence Describe Image …" at bounding box center [33, 54] width 67 height 17
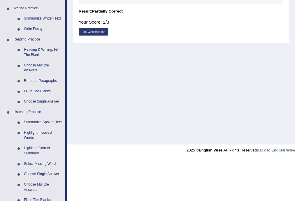
scroll to position [148, 0]
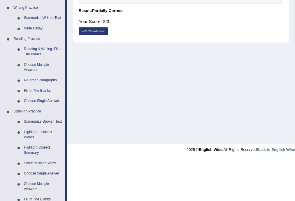
click at [41, 88] on link "Fill In The Blanks" at bounding box center [43, 91] width 44 height 11
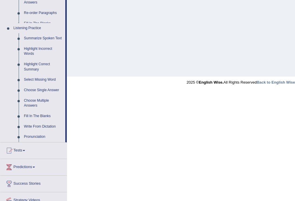
scroll to position [195, 0]
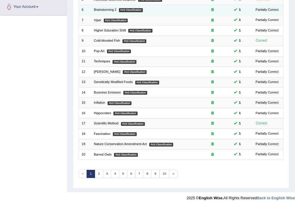
scroll to position [134, 0]
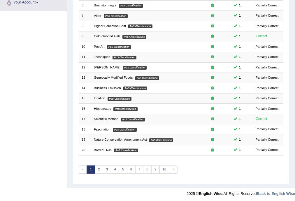
click at [107, 173] on div "Showing 1-20 of 183 items. # Title Exam Occurring Taken Last Result 1 Dendrochr…" at bounding box center [181, 51] width 205 height 258
click at [104, 166] on link "3" at bounding box center [107, 170] width 8 height 8
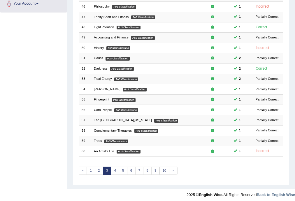
scroll to position [134, 0]
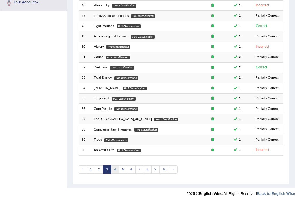
click at [115, 168] on link "4" at bounding box center [115, 170] width 8 height 8
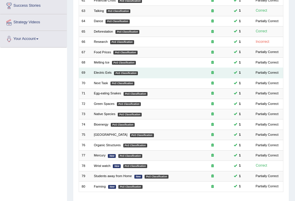
scroll to position [134, 0]
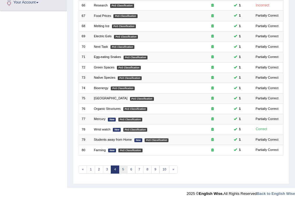
click at [123, 172] on link "5" at bounding box center [123, 170] width 8 height 8
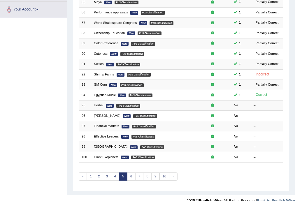
scroll to position [134, 0]
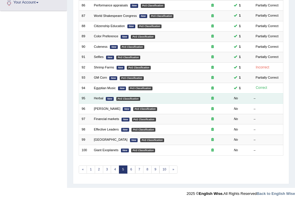
click at [99, 95] on td "Herbal New PoS Classification" at bounding box center [142, 98] width 103 height 10
click at [98, 98] on link "Herbal" at bounding box center [99, 99] width 10 height 4
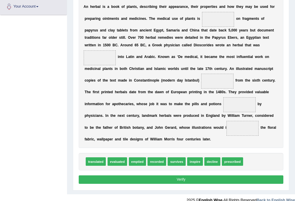
scroll to position [132, 0]
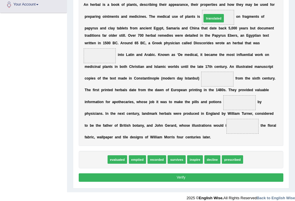
drag, startPoint x: 101, startPoint y: 160, endPoint x: 237, endPoint y: -5, distance: 213.7
click at [91, 154] on div "translated evaluated emptied recorded survives inspire decline prescribed" at bounding box center [181, 159] width 205 height 17
drag, startPoint x: 101, startPoint y: 157, endPoint x: 246, endPoint y: -6, distance: 218.6
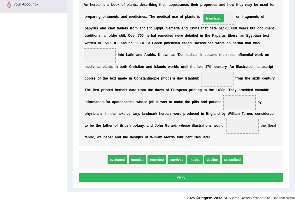
drag, startPoint x: 93, startPoint y: 161, endPoint x: 232, endPoint y: -6, distance: 217.3
drag, startPoint x: 91, startPoint y: 157, endPoint x: 235, endPoint y: -19, distance: 227.6
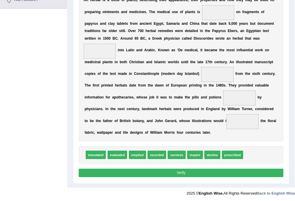
scroll to position [138, 0]
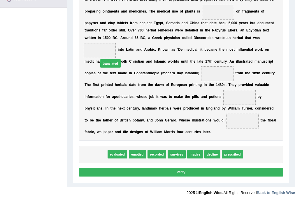
drag, startPoint x: 95, startPoint y: 155, endPoint x: 112, endPoint y: 48, distance: 108.2
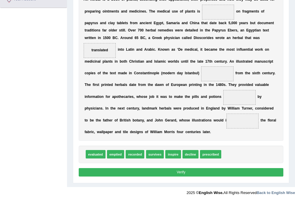
click at [120, 78] on div "A n h e r b a l i s a b o o k o f p l a n t s , d e s c r i b i n g t h e i r a…" at bounding box center [181, 66] width 205 height 150
drag, startPoint x: 133, startPoint y: 154, endPoint x: 228, endPoint y: 68, distance: 128.0
click at [201, 108] on b "i" at bounding box center [201, 109] width 1 height 4
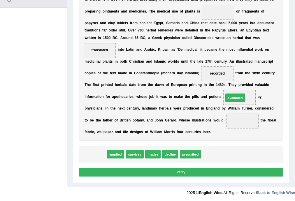
drag, startPoint x: 91, startPoint y: 155, endPoint x: 256, endPoint y: 88, distance: 177.7
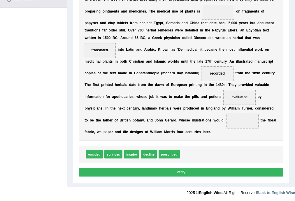
click at [203, 137] on div "A n h e r b a l i s a b o o k o f p l a n t s , d e s c r i b i n g t h e i r a…" at bounding box center [181, 66] width 205 height 150
drag, startPoint x: 130, startPoint y: 157, endPoint x: 256, endPoint y: 120, distance: 131.5
click at [223, 146] on div "emptied survives decline prescribed" at bounding box center [181, 154] width 205 height 17
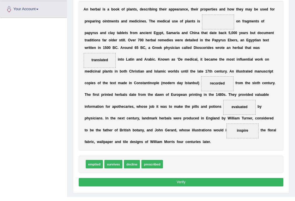
scroll to position [130, 0]
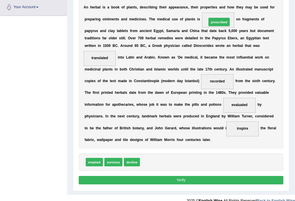
drag, startPoint x: 152, startPoint y: 163, endPoint x: 230, endPoint y: -2, distance: 182.8
drag, startPoint x: 151, startPoint y: 161, endPoint x: 231, endPoint y: -6, distance: 185.3
drag, startPoint x: 148, startPoint y: 161, endPoint x: 225, endPoint y: -14, distance: 191.2
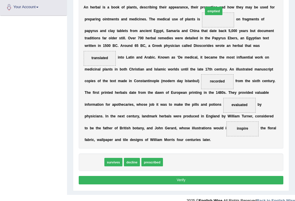
drag, startPoint x: 88, startPoint y: 160, endPoint x: 229, endPoint y: -19, distance: 227.5
drag, startPoint x: 96, startPoint y: 162, endPoint x: 244, endPoint y: -6, distance: 224.5
drag, startPoint x: 133, startPoint y: 164, endPoint x: 234, endPoint y: -5, distance: 196.9
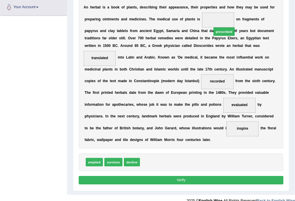
drag, startPoint x: 151, startPoint y: 165, endPoint x: 235, endPoint y: 9, distance: 176.6
click at [205, 181] on button "Verify" at bounding box center [181, 180] width 205 height 8
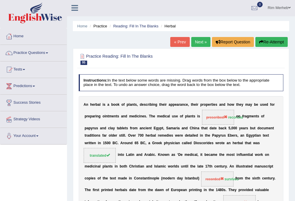
scroll to position [0, 0]
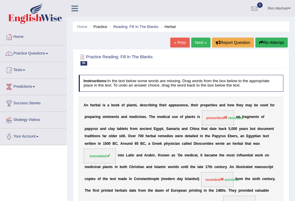
click at [195, 40] on link "Next »" at bounding box center [201, 43] width 19 height 10
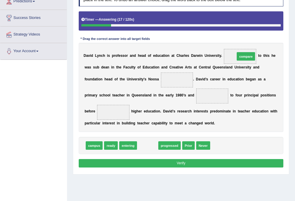
drag, startPoint x: 147, startPoint y: 146, endPoint x: 263, endPoint y: 41, distance: 156.5
click at [263, 41] on div "Instructions: In the text below some words are missing. Drag words from the box…" at bounding box center [181, 79] width 208 height 185
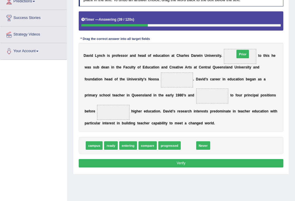
drag, startPoint x: 188, startPoint y: 146, endPoint x: 252, endPoint y: 38, distance: 125.8
click at [252, 38] on div "Instructions: In the text below some words are missing. Drag words from the box…" at bounding box center [181, 79] width 208 height 185
drag, startPoint x: 188, startPoint y: 146, endPoint x: 254, endPoint y: 28, distance: 135.6
click at [254, 28] on div "Instructions: In the text below some words are missing. Drag words from the box…" at bounding box center [181, 79] width 208 height 185
drag, startPoint x: 189, startPoint y: 145, endPoint x: 241, endPoint y: 53, distance: 105.4
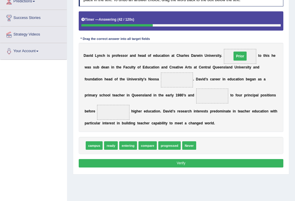
drag, startPoint x: 241, startPoint y: 53, endPoint x: 240, endPoint y: 47, distance: 6.2
click at [244, 49] on span "Prior" at bounding box center [240, 56] width 32 height 15
click at [229, 78] on b "e" at bounding box center [229, 79] width 2 height 4
drag, startPoint x: 96, startPoint y: 144, endPoint x: 200, endPoint y: 75, distance: 124.6
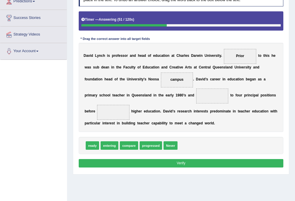
click at [213, 84] on div "D a v i d L y n c h i s p r o f e s s o r a n d h e a d o f e d u c a t i o n a…" at bounding box center [181, 87] width 205 height 89
drag, startPoint x: 149, startPoint y: 146, endPoint x: 228, endPoint y: 91, distance: 96.9
drag, startPoint x: 268, startPoint y: 118, endPoint x: 242, endPoint y: 120, distance: 26.7
click at [254, 119] on div "D a v i d L y n c h i s p r o f e s s o r a n d h e a d o f e d u c a t i o n a…" at bounding box center [181, 87] width 205 height 89
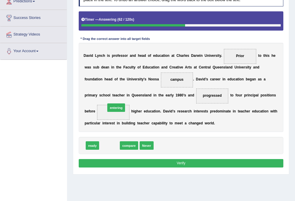
drag, startPoint x: 108, startPoint y: 144, endPoint x: 116, endPoint y: 99, distance: 45.4
click at [178, 162] on button "Verify" at bounding box center [181, 163] width 205 height 8
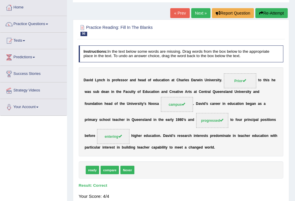
scroll to position [15, 0]
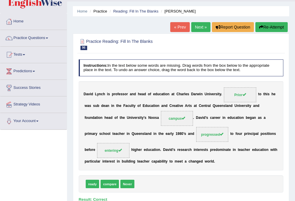
click at [195, 25] on link "Next »" at bounding box center [201, 27] width 19 height 10
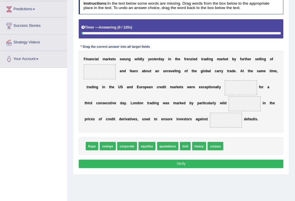
scroll to position [78, 0]
drag, startPoint x: 148, startPoint y: 149, endPoint x: 86, endPoint y: 67, distance: 102.8
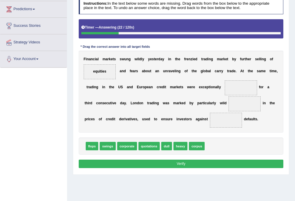
click at [131, 84] on div "F i n a n c i a l m a r k e t s s w u n g w i l d l y [DATE] r d a y i n t h e …" at bounding box center [181, 92] width 205 height 82
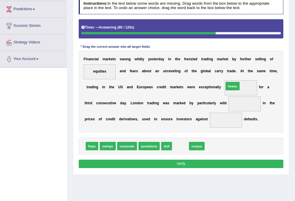
drag, startPoint x: 181, startPoint y: 146, endPoint x: 242, endPoint y: 75, distance: 93.6
click at [185, 121] on div "F i n a n c i a l m a r k e t s s w u n g w i l d l y [DATE] r d a y i n t h e …" at bounding box center [181, 92] width 205 height 82
drag, startPoint x: 182, startPoint y: 148, endPoint x: 261, endPoint y: 95, distance: 94.8
click at [230, 126] on span at bounding box center [226, 120] width 32 height 15
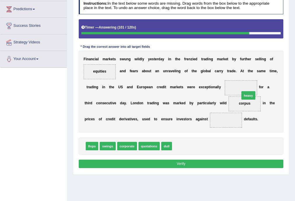
drag, startPoint x: 183, startPoint y: 145, endPoint x: 263, endPoint y: 86, distance: 99.7
drag, startPoint x: 262, startPoint y: 84, endPoint x: 258, endPoint y: 78, distance: 7.3
click at [261, 82] on div "F i n a n c i a l m a r k e t s s w u n g w i l d l y y e s t e r d a y i n t h…" at bounding box center [181, 92] width 205 height 82
click at [184, 145] on div "flops swings corporate quotations dull" at bounding box center [181, 146] width 205 height 17
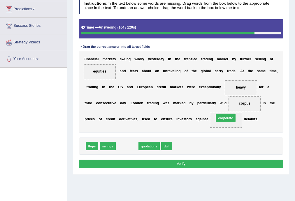
drag, startPoint x: 126, startPoint y: 148, endPoint x: 242, endPoint y: 115, distance: 121.0
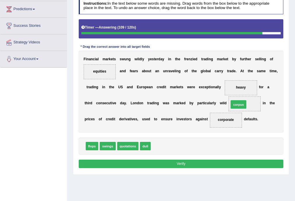
drag, startPoint x: 156, startPoint y: 146, endPoint x: 249, endPoint y: 97, distance: 104.8
drag, startPoint x: 160, startPoint y: 144, endPoint x: 249, endPoint y: 79, distance: 109.5
click at [216, 161] on button "Verify" at bounding box center [181, 164] width 205 height 8
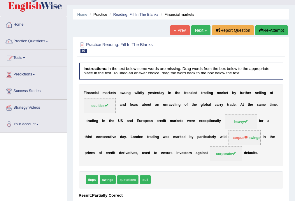
scroll to position [0, 0]
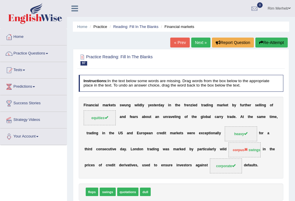
click at [196, 40] on link "Next »" at bounding box center [201, 43] width 19 height 10
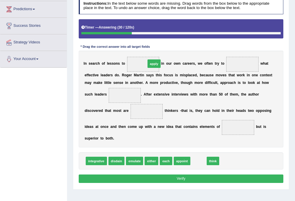
drag, startPoint x: 201, startPoint y: 159, endPoint x: 149, endPoint y: 45, distance: 125.6
click at [149, 45] on div "Instructions: In the text below some words are missing. Drag words from the box…" at bounding box center [181, 91] width 208 height 192
drag, startPoint x: 200, startPoint y: 158, endPoint x: 136, endPoint y: 39, distance: 134.4
click at [136, 39] on div "Instructions: In the text below some words are missing. Drag words from the box…" at bounding box center [181, 91] width 208 height 192
drag, startPoint x: 212, startPoint y: 130, endPoint x: 143, endPoint y: 50, distance: 105.8
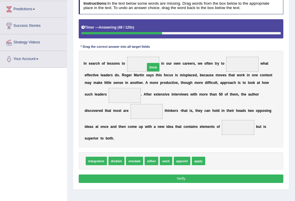
click at [143, 50] on div "Instructions: In the text below some words are missing. Drag words from the box…" at bounding box center [181, 91] width 208 height 192
drag, startPoint x: 208, startPoint y: 162, endPoint x: 126, endPoint y: 51, distance: 137.8
click at [126, 51] on div "Instructions: In the text below some words are missing. Drag words from the box…" at bounding box center [181, 91] width 208 height 192
drag, startPoint x: 208, startPoint y: 162, endPoint x: 137, endPoint y: 53, distance: 130.9
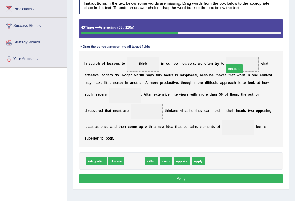
drag, startPoint x: 135, startPoint y: 161, endPoint x: 257, endPoint y: 49, distance: 165.1
click at [255, 50] on div "Instructions: In the text below some words are missing. Drag words from the box…" at bounding box center [181, 91] width 208 height 192
drag, startPoint x: 132, startPoint y: 161, endPoint x: 255, endPoint y: 44, distance: 169.6
click at [255, 44] on div "Instructions: In the text below some words are missing. Drag words from the box…" at bounding box center [181, 91] width 208 height 192
drag, startPoint x: 242, startPoint y: 70, endPoint x: 257, endPoint y: 48, distance: 27.3
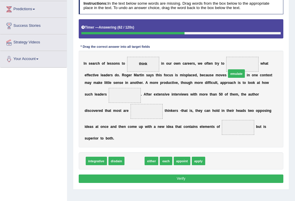
click at [257, 48] on div "Instructions: In the text below some words are missing. Drag words from the box…" at bounding box center [181, 91] width 208 height 192
drag, startPoint x: 215, startPoint y: 82, endPoint x: 271, endPoint y: 45, distance: 67.2
click at [271, 45] on div "Instructions: In the text below some words are missing. Drag words from the box…" at bounding box center [181, 91] width 208 height 192
click at [78, 112] on div "Instructions: In the text below some words are missing. Drag words from the box…" at bounding box center [181, 91] width 208 height 192
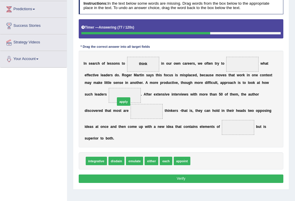
drag, startPoint x: 198, startPoint y: 161, endPoint x: 110, endPoint y: 91, distance: 112.6
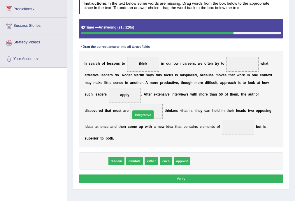
drag, startPoint x: 92, startPoint y: 159, endPoint x: 148, endPoint y: 103, distance: 78.9
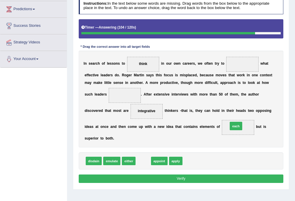
drag, startPoint x: 141, startPoint y: 162, endPoint x: 251, endPoint y: 120, distance: 116.8
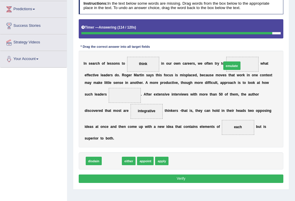
drag, startPoint x: 112, startPoint y: 161, endPoint x: 257, endPoint y: 48, distance: 184.2
click at [257, 48] on div "Instructions: In the text below some words are missing. Drag words from the box…" at bounding box center [181, 91] width 208 height 192
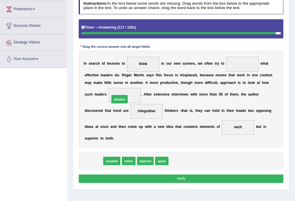
drag, startPoint x: 100, startPoint y: 159, endPoint x: 131, endPoint y: 84, distance: 80.6
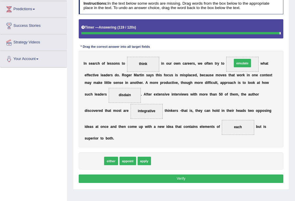
drag, startPoint x: 96, startPoint y: 159, endPoint x: 269, endPoint y: 46, distance: 206.9
click at [269, 46] on div "Instructions: In the text below some words are missing. Drag words from the box…" at bounding box center [181, 91] width 208 height 192
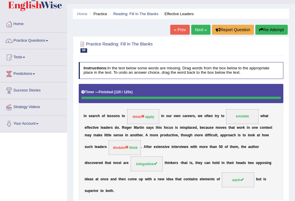
scroll to position [12, 0]
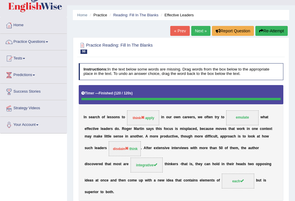
click at [200, 29] on link "Next »" at bounding box center [201, 31] width 19 height 10
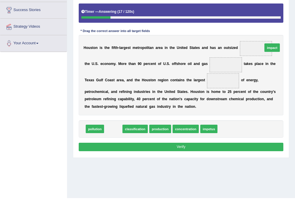
drag, startPoint x: 109, startPoint y: 133, endPoint x: 296, endPoint y: 37, distance: 210.4
click at [295, 37] on html "Toggle navigation Home Practice Questions Speaking Practice Read Aloud Repeat S…" at bounding box center [147, 7] width 295 height 201
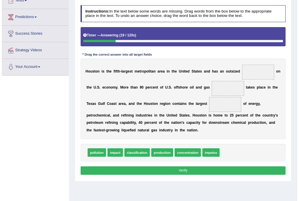
scroll to position [70, 0]
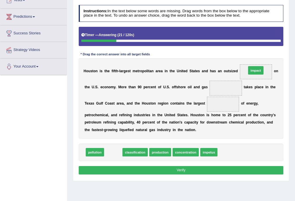
drag, startPoint x: 112, startPoint y: 151, endPoint x: 280, endPoint y: 55, distance: 193.7
click at [280, 55] on div "Instructions: In the text below some words are missing. Drag words from the box…" at bounding box center [181, 91] width 208 height 176
drag, startPoint x: 110, startPoint y: 155, endPoint x: 290, endPoint y: 63, distance: 201.8
click at [290, 63] on div "Home Practice Reading: Fill In The Blanks Houston « Prev Next » Report Question…" at bounding box center [181, 76] width 228 height 292
drag, startPoint x: 114, startPoint y: 152, endPoint x: 274, endPoint y: 58, distance: 185.6
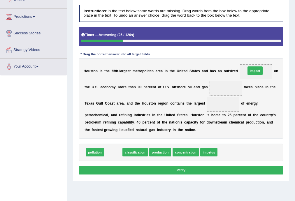
click at [274, 58] on div "Instructions: In the text below some words are missing. Drag words from the box…" at bounding box center [181, 91] width 208 height 176
drag, startPoint x: 175, startPoint y: 119, endPoint x: 271, endPoint y: 53, distance: 116.2
click at [271, 53] on div "Instructions: In the text below some words are missing. Drag words from the box…" at bounding box center [181, 91] width 208 height 176
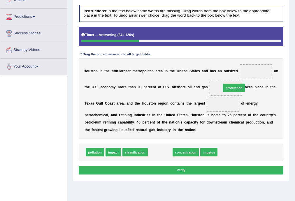
drag, startPoint x: 267, startPoint y: 102, endPoint x: 255, endPoint y: 76, distance: 29.4
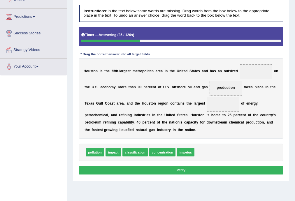
click at [249, 102] on b "n" at bounding box center [250, 103] width 2 height 4
drag, startPoint x: 228, startPoint y: 88, endPoint x: 224, endPoint y: 107, distance: 19.7
drag, startPoint x: 227, startPoint y: 104, endPoint x: 229, endPoint y: 82, distance: 21.9
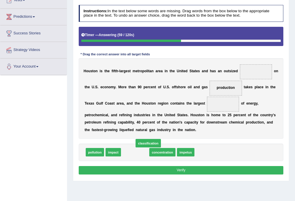
drag, startPoint x: 139, startPoint y: 149, endPoint x: 153, endPoint y: 141, distance: 16.2
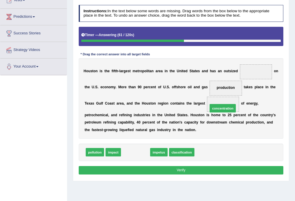
drag, startPoint x: 145, startPoint y: 149, endPoint x: 248, endPoint y: 97, distance: 115.2
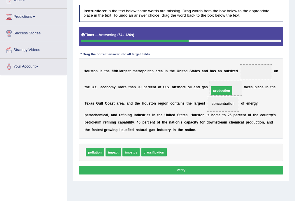
drag, startPoint x: 194, startPoint y: 140, endPoint x: 233, endPoint y: 78, distance: 72.6
drag, startPoint x: 113, startPoint y: 153, endPoint x: 287, endPoint y: 56, distance: 198.9
click at [287, 56] on div "Practice Reading: Fill In The Blanks 99 Houston Instructions: In the text below…" at bounding box center [181, 80] width 217 height 203
drag, startPoint x: 154, startPoint y: 135, endPoint x: 284, endPoint y: 54, distance: 152.3
click at [284, 54] on div "Instructions: In the text below some words are missing. Drag words from the box…" at bounding box center [181, 91] width 208 height 176
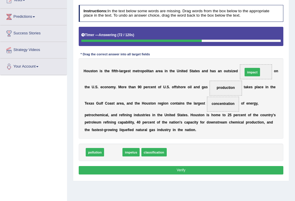
drag, startPoint x: 199, startPoint y: 115, endPoint x: 278, endPoint y: 53, distance: 100.7
click at [278, 53] on div "Instructions: In the text below some words are missing. Drag words from the box…" at bounding box center [181, 91] width 208 height 176
drag, startPoint x: 117, startPoint y: 149, endPoint x: 290, endPoint y: 55, distance: 197.6
click at [290, 55] on div "Home Practice Reading: Fill In The Blanks Houston « Prev Next » Report Question…" at bounding box center [181, 76] width 228 height 292
drag, startPoint x: 115, startPoint y: 151, endPoint x: 292, endPoint y: 62, distance: 198.3
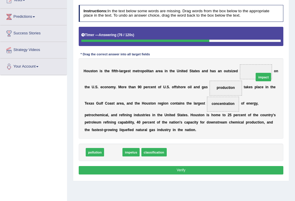
click at [292, 62] on div "Home Practice Reading: Fill In The Blanks Houston « Prev Next » Report Question…" at bounding box center [181, 76] width 228 height 292
drag, startPoint x: 116, startPoint y: 155, endPoint x: 299, endPoint y: 57, distance: 206.9
click at [295, 57] on html "Toggle navigation Home Practice Questions Speaking Practice Read Aloud Repeat S…" at bounding box center [147, 30] width 295 height 201
drag, startPoint x: 106, startPoint y: 155, endPoint x: 277, endPoint y: 59, distance: 196.0
click at [277, 59] on div "Instructions: In the text below some words are missing. Drag words from the box…" at bounding box center [181, 91] width 208 height 176
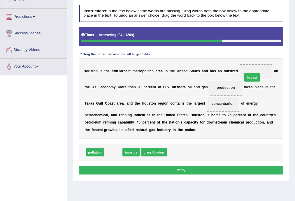
drag, startPoint x: 109, startPoint y: 154, endPoint x: 272, endPoint y: 65, distance: 185.9
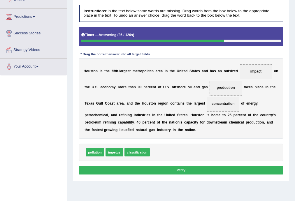
click at [157, 172] on button "Verify" at bounding box center [181, 170] width 205 height 8
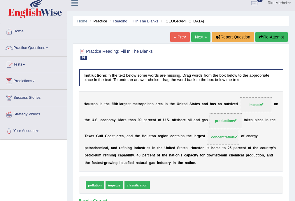
scroll to position [0, 0]
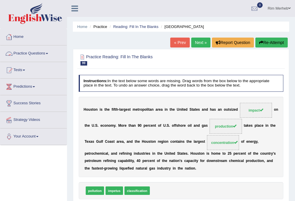
click at [16, 29] on link "Home" at bounding box center [33, 36] width 67 height 15
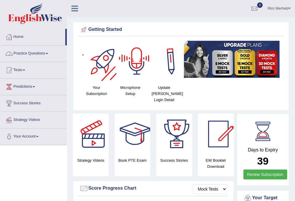
click at [26, 48] on link "Practice Questions" at bounding box center [33, 53] width 67 height 15
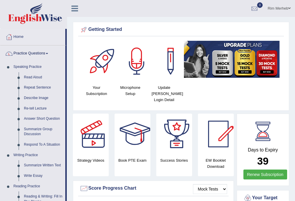
click at [122, 32] on div "Getting Started" at bounding box center [181, 29] width 203 height 9
click at [208, 11] on ul "Rim Merheb Toggle navigation Username: rim_parramatta Access Type: Online Subsc…" at bounding box center [216, 8] width 160 height 17
click at [284, 8] on link "Rim Merheb" at bounding box center [280, 7] width 32 height 15
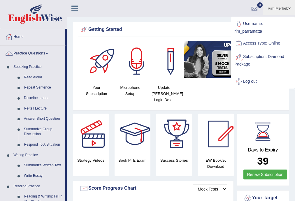
click at [227, 22] on div "Username: rim_parramatta Access Type: Online Subscription: Diamond Package Log …" at bounding box center [263, 52] width 72 height 71
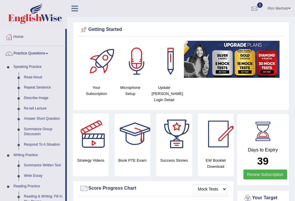
click at [280, 8] on link "Rim Merheb" at bounding box center [280, 7] width 32 height 15
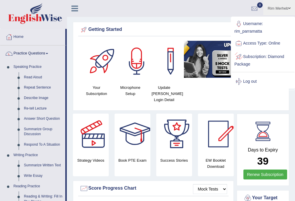
click at [225, 25] on div "Getting Started" at bounding box center [181, 29] width 203 height 9
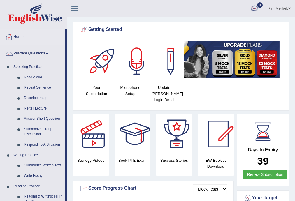
click at [252, 6] on div at bounding box center [255, 8] width 9 height 9
click at [246, 23] on div "See All Alerts" at bounding box center [220, 25] width 78 height 6
click at [270, 6] on link "Rim Merheb" at bounding box center [280, 7] width 32 height 15
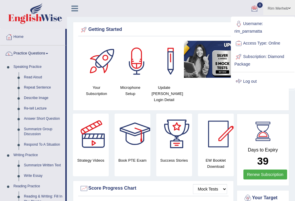
click at [257, 83] on link "Log out" at bounding box center [263, 81] width 63 height 13
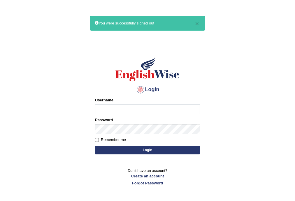
drag, startPoint x: 0, startPoint y: 0, endPoint x: 106, endPoint y: 64, distance: 124.2
click at [106, 64] on h1 at bounding box center [147, 69] width 105 height 26
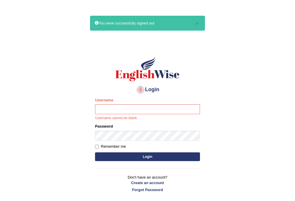
click at [196, 47] on main "× You were successfully signed out Login Please fix the following errors: Usern…" at bounding box center [147, 108] width 117 height 187
click at [196, 23] on button "×" at bounding box center [198, 23] width 4 height 6
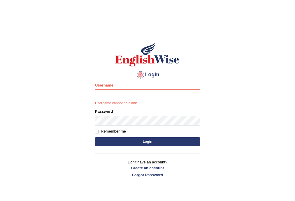
click at [236, 20] on body "Login Please fix the following errors: Username Username cannot be blank. Passw…" at bounding box center [147, 115] width 295 height 201
